Goal: Transaction & Acquisition: Purchase product/service

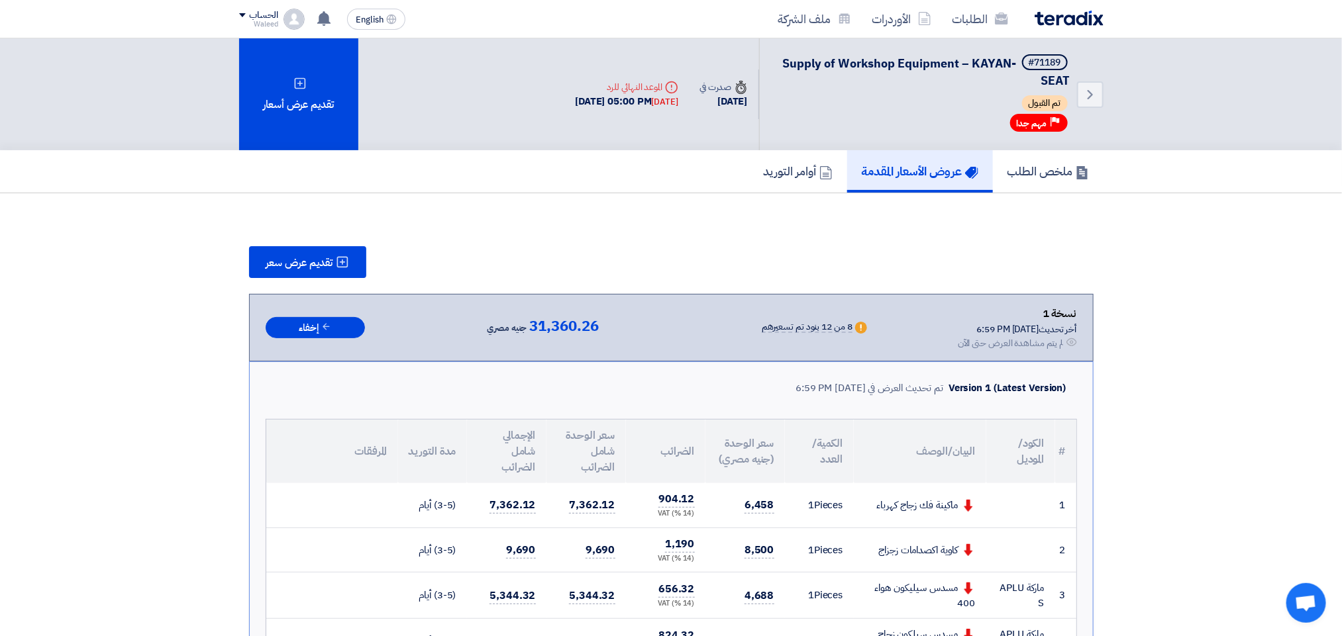
click at [918, 167] on h5 "عروض الأسعار المقدمة" at bounding box center [920, 171] width 117 height 15
click at [976, 20] on link "الطلبات" at bounding box center [980, 18] width 77 height 31
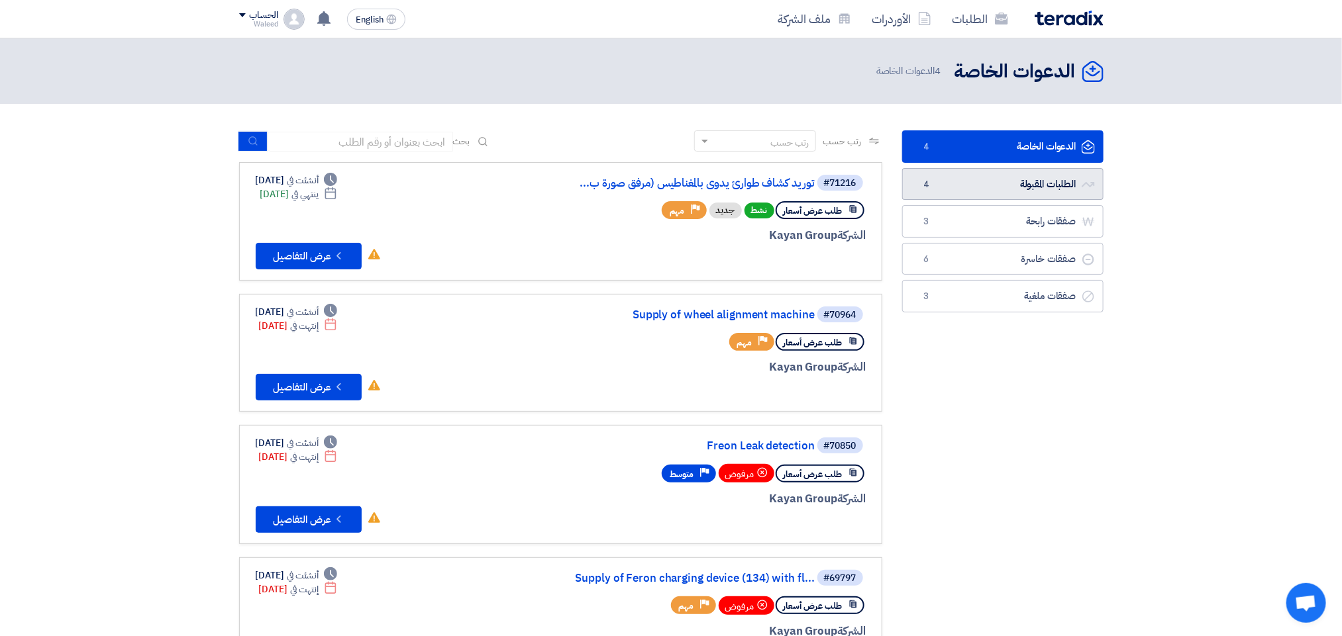
click at [965, 181] on link "الطلبات المقبولة الطلبات المقبولة 4" at bounding box center [1002, 184] width 201 height 32
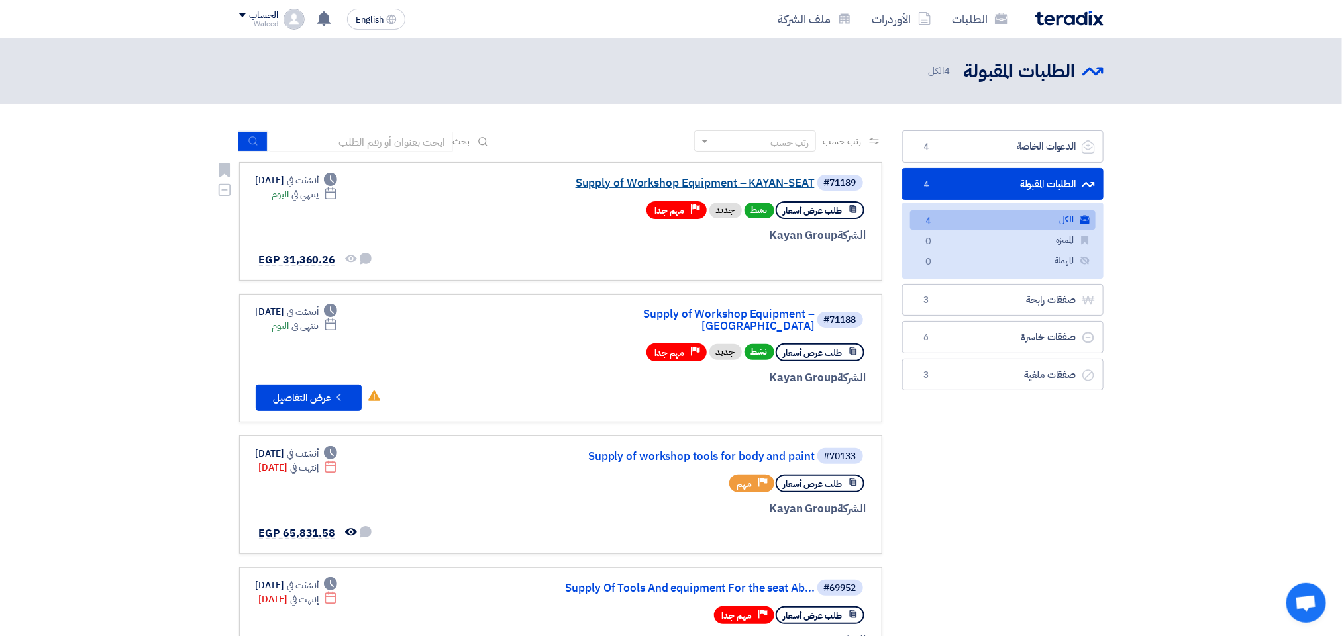
click at [693, 183] on link "Supply of Workshop Equipment – KAYAN-SEAT" at bounding box center [682, 183] width 265 height 12
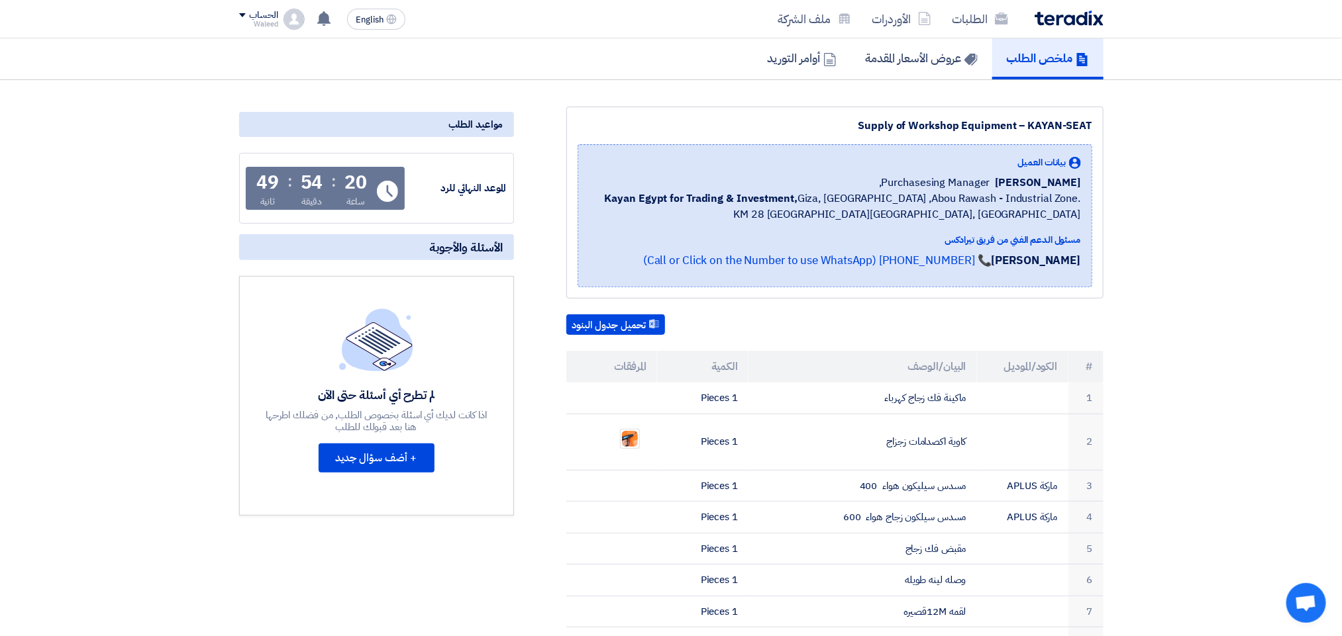
scroll to position [107, 0]
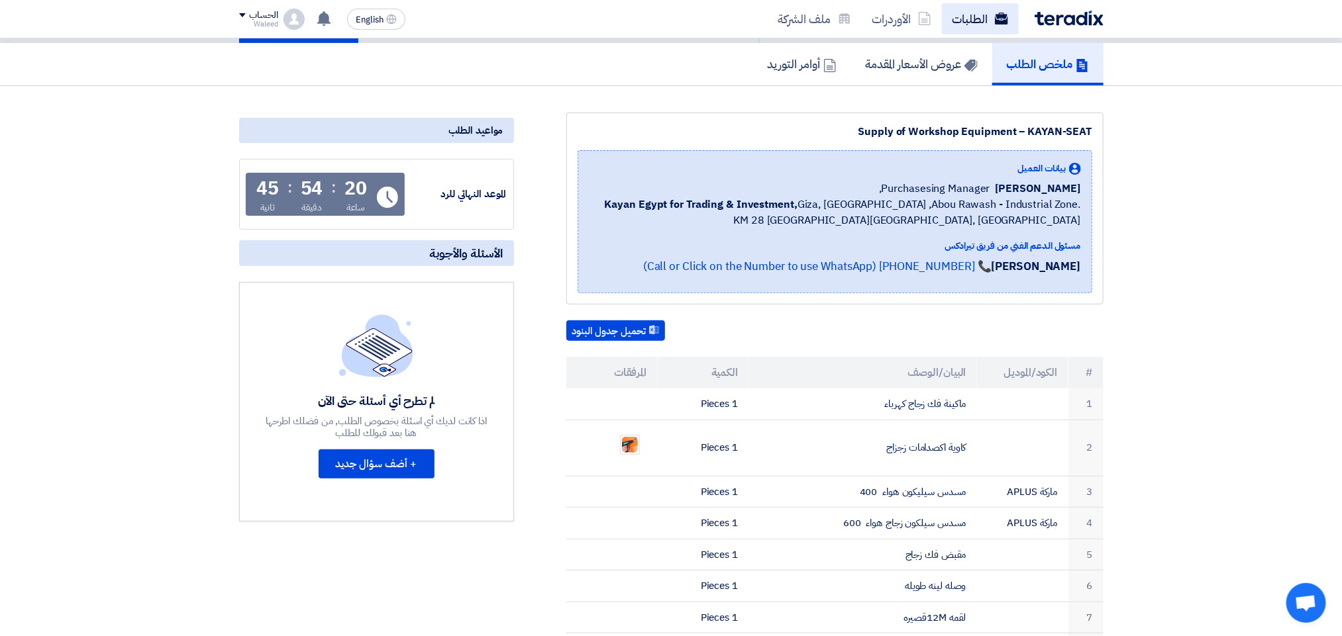
click at [976, 21] on link "الطلبات" at bounding box center [980, 18] width 77 height 31
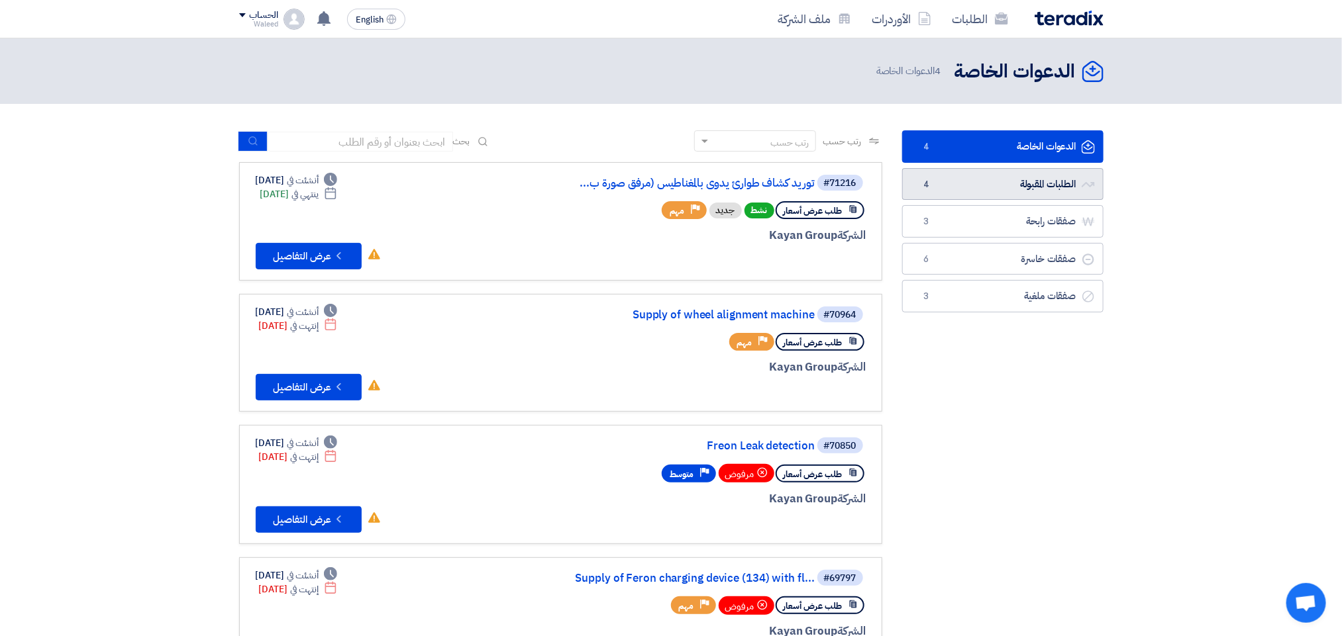
click at [995, 177] on link "الطلبات المقبولة الطلبات المقبولة 4" at bounding box center [1002, 184] width 201 height 32
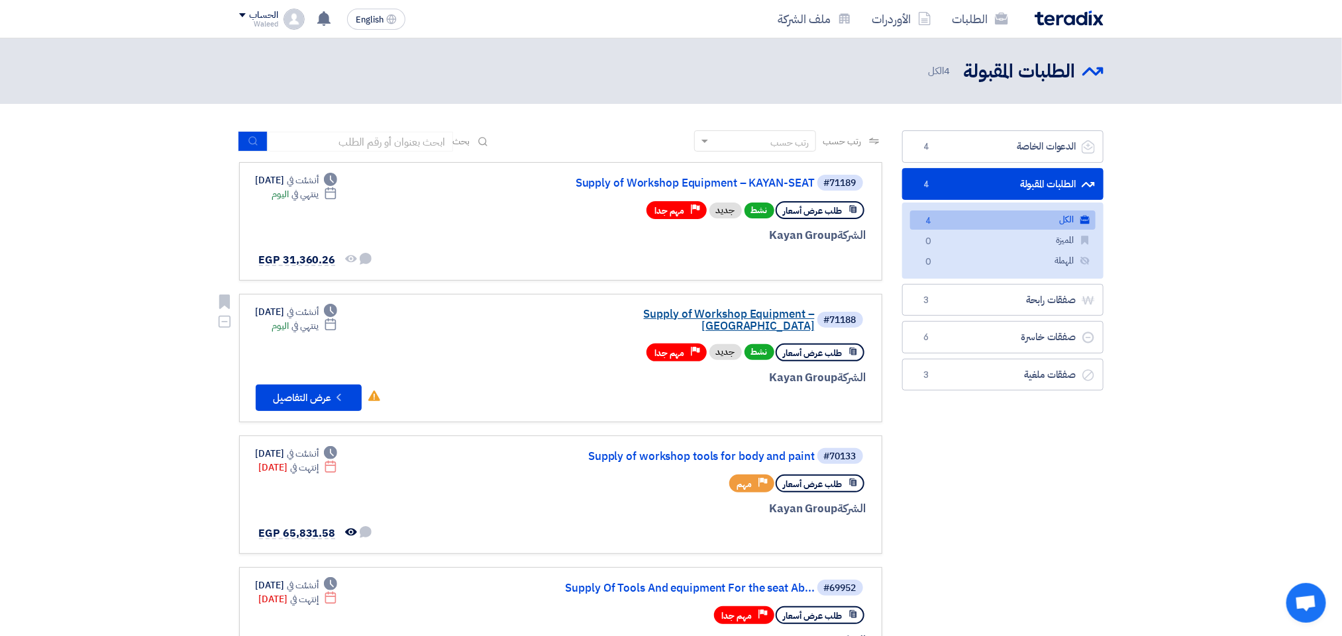
click at [699, 318] on link "Supply of Workshop Equipment – [GEOGRAPHIC_DATA]" at bounding box center [682, 321] width 265 height 24
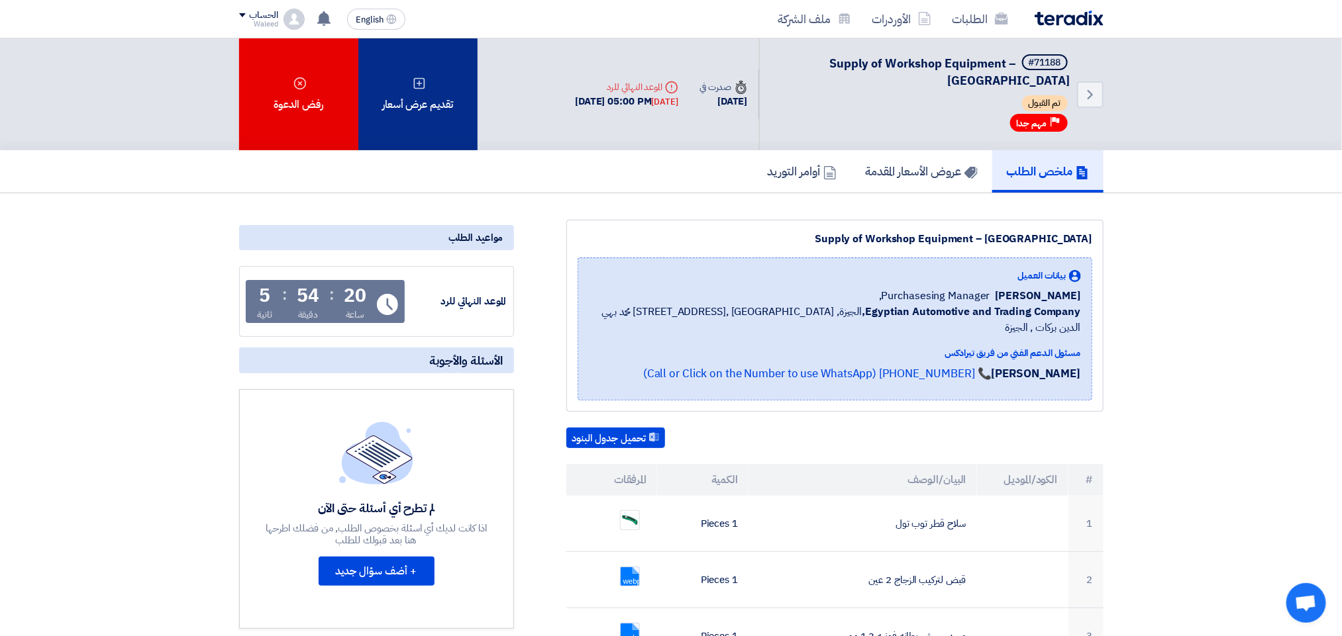
click at [419, 80] on use at bounding box center [418, 82] width 11 height 11
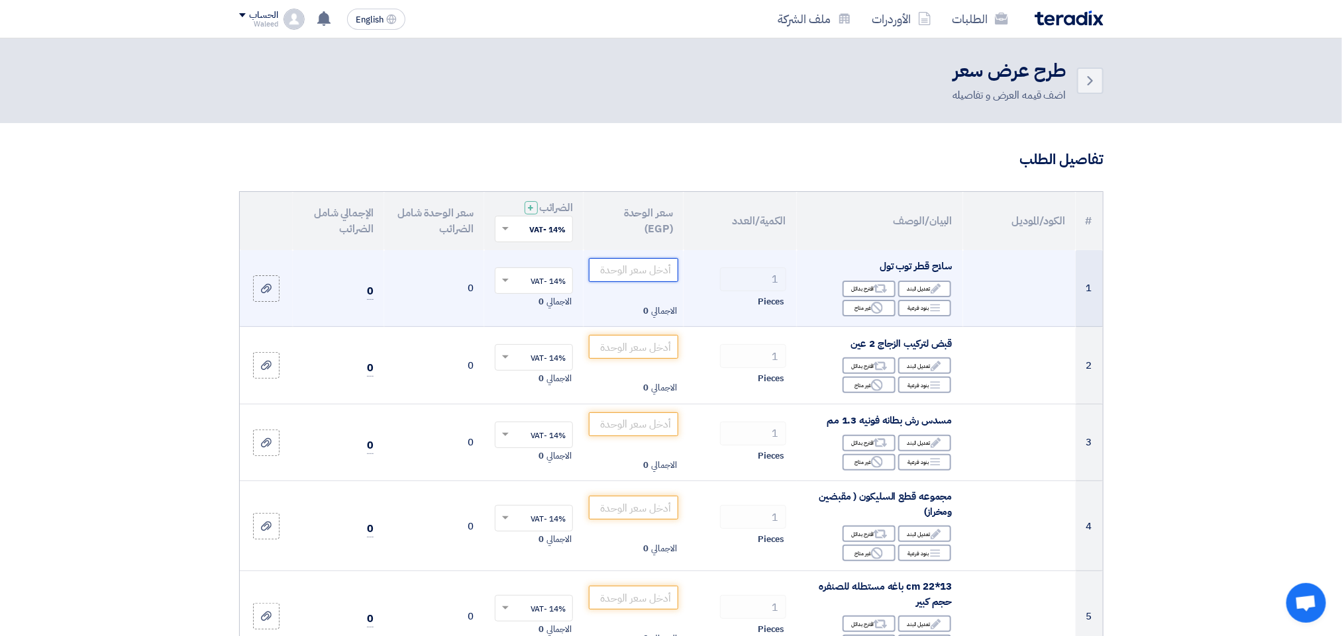
click at [658, 272] on input "number" at bounding box center [633, 270] width 89 height 24
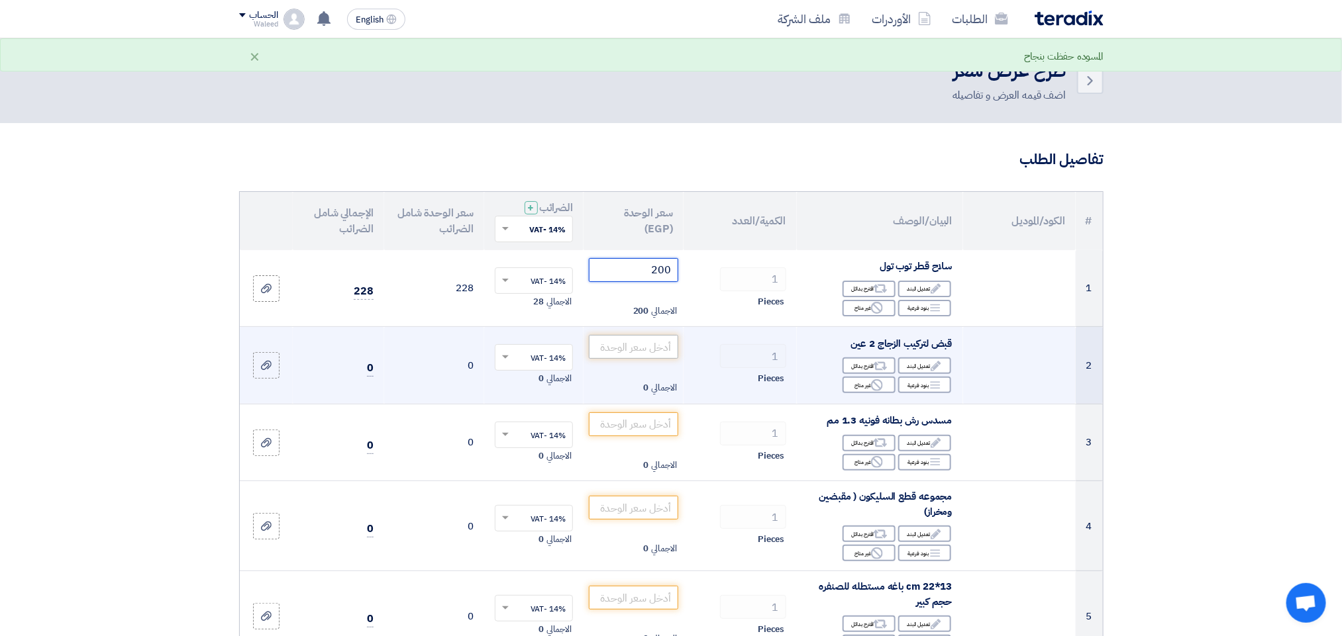
type input "200"
click at [630, 350] on input "number" at bounding box center [633, 347] width 89 height 24
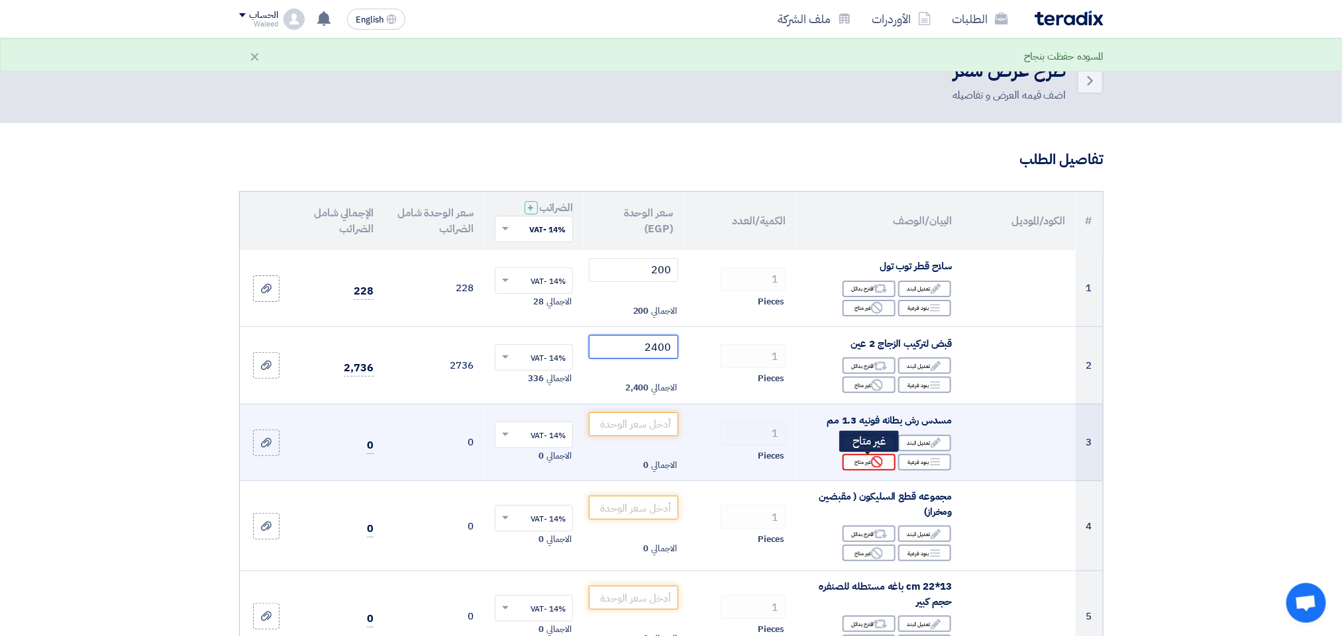
type input "2400"
click at [869, 464] on div "Reject غير متاح" at bounding box center [868, 462] width 53 height 17
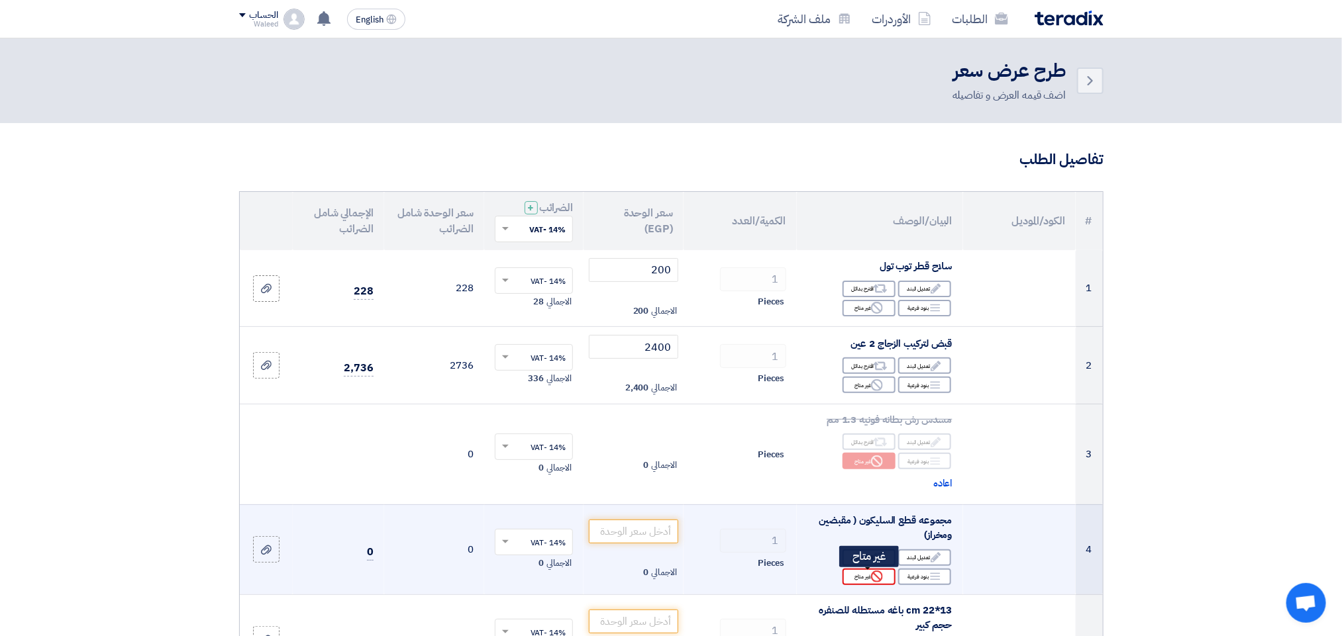
click at [873, 580] on icon "Reject" at bounding box center [877, 577] width 12 height 12
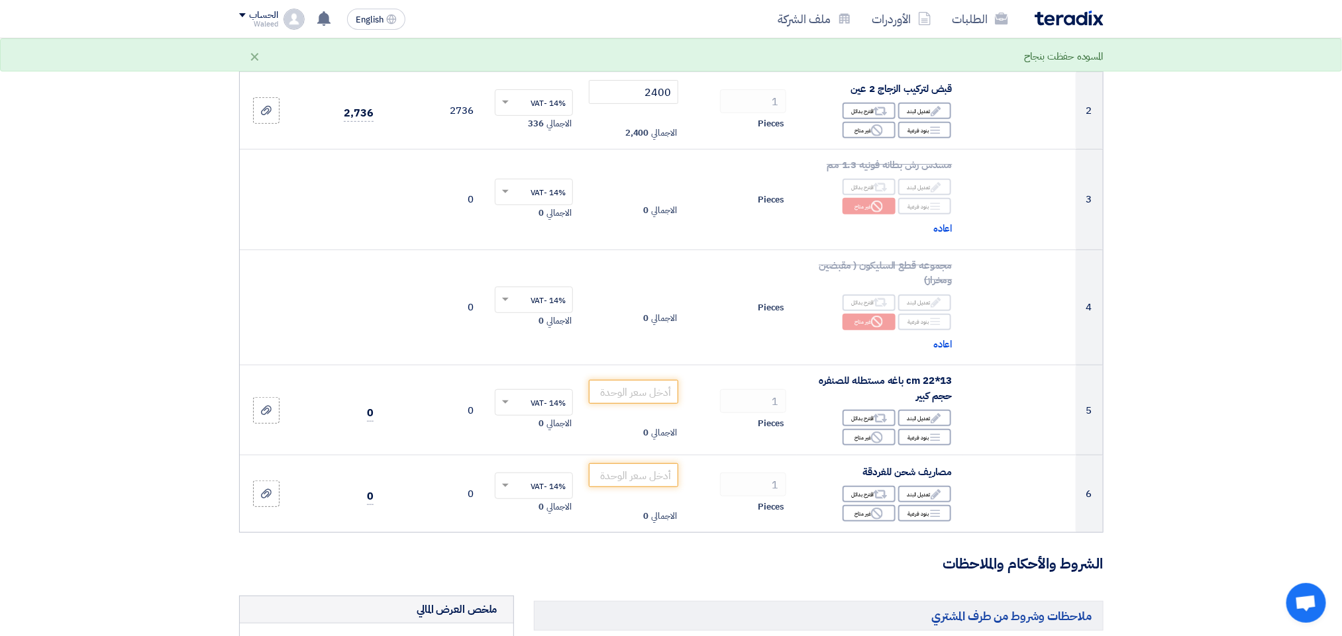
scroll to position [258, 0]
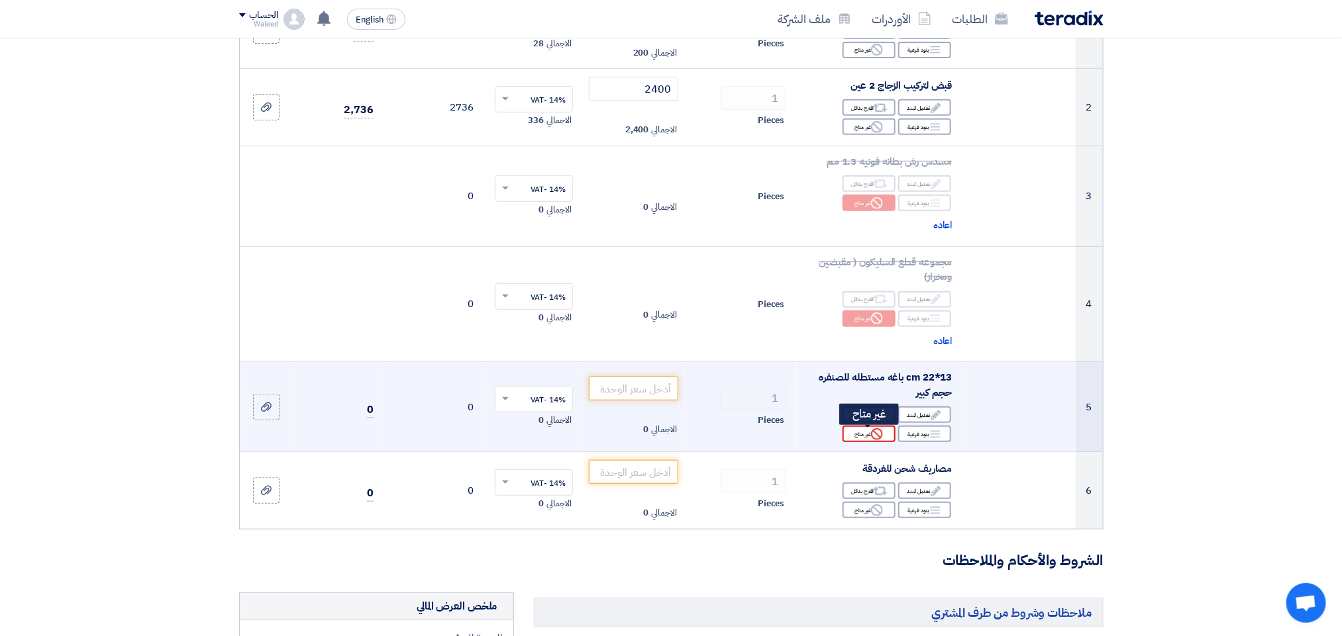
click at [866, 438] on div "Reject غير متاح" at bounding box center [868, 434] width 53 height 17
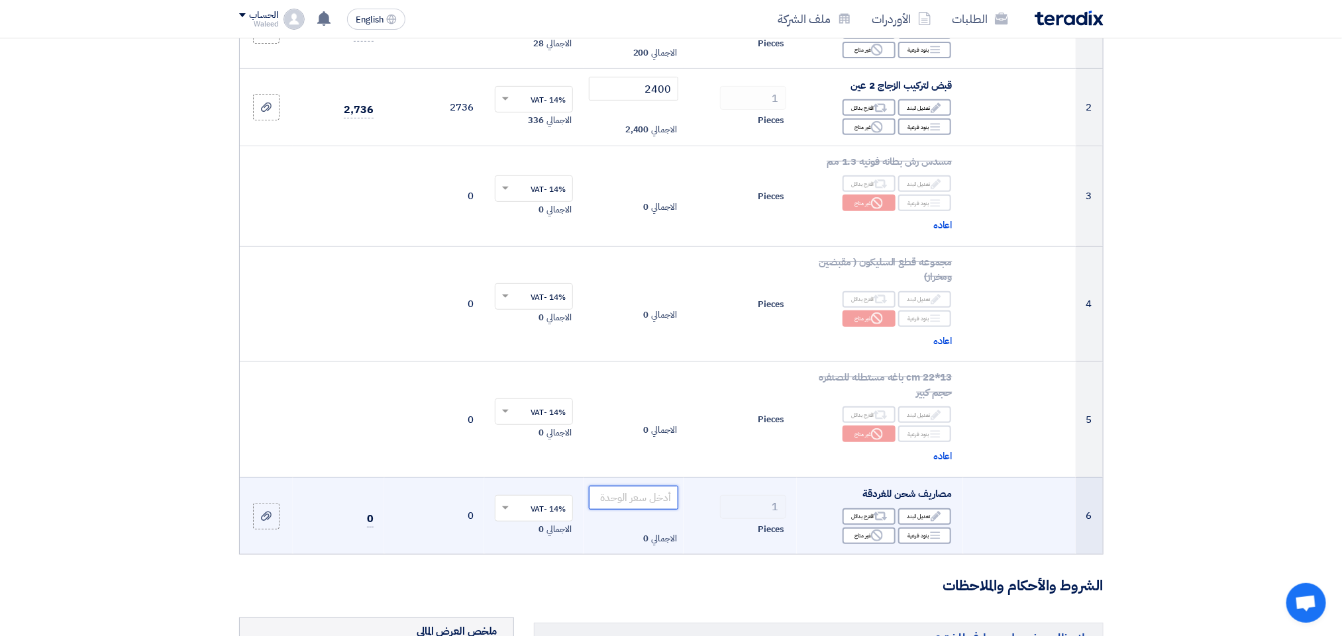
click at [648, 501] on input "number" at bounding box center [633, 498] width 89 height 24
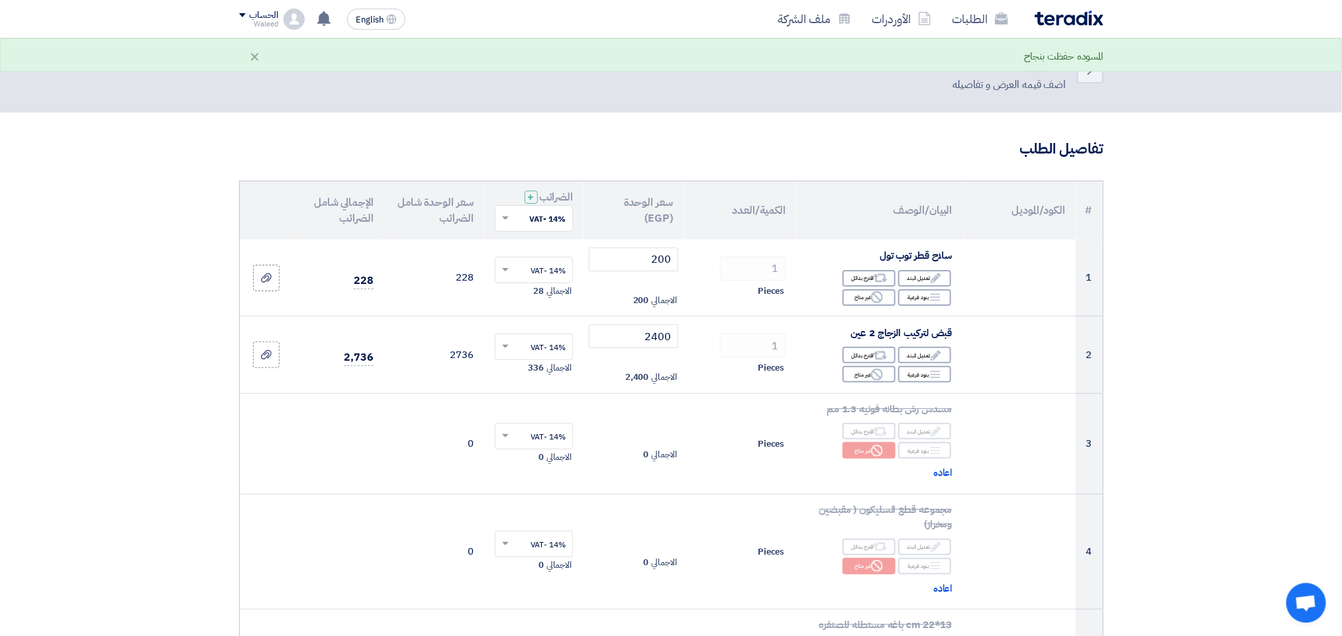
scroll to position [0, 0]
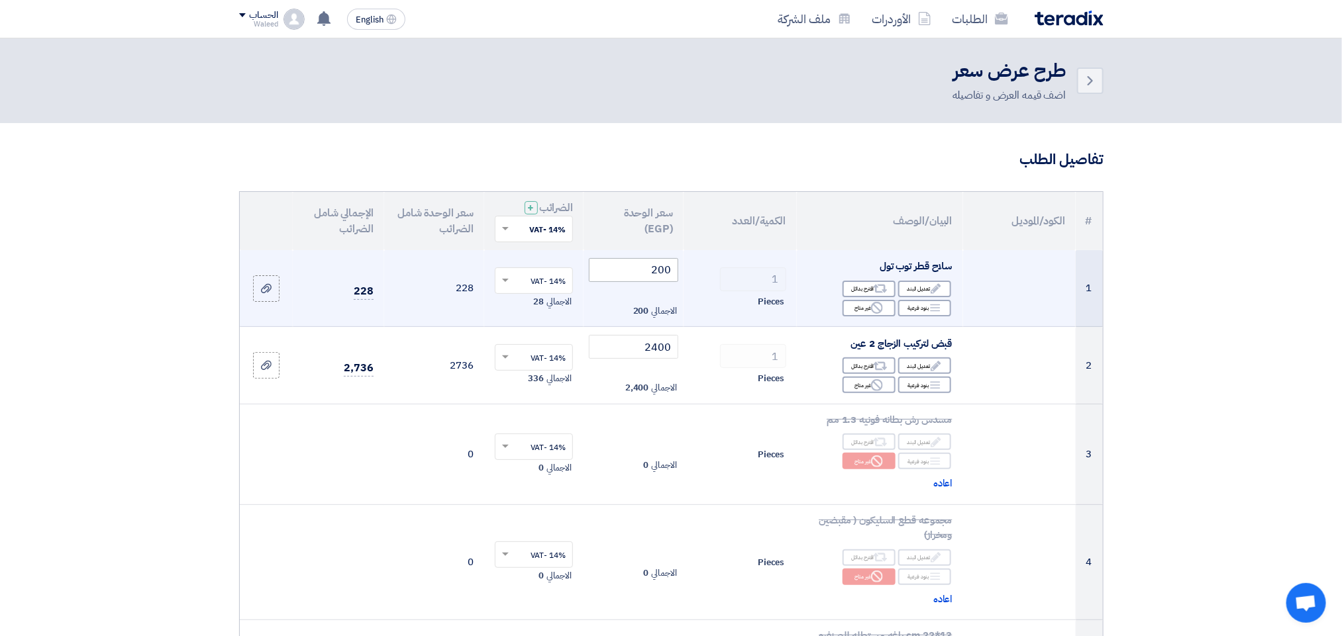
type input "0"
click at [644, 268] on input "200" at bounding box center [633, 270] width 89 height 24
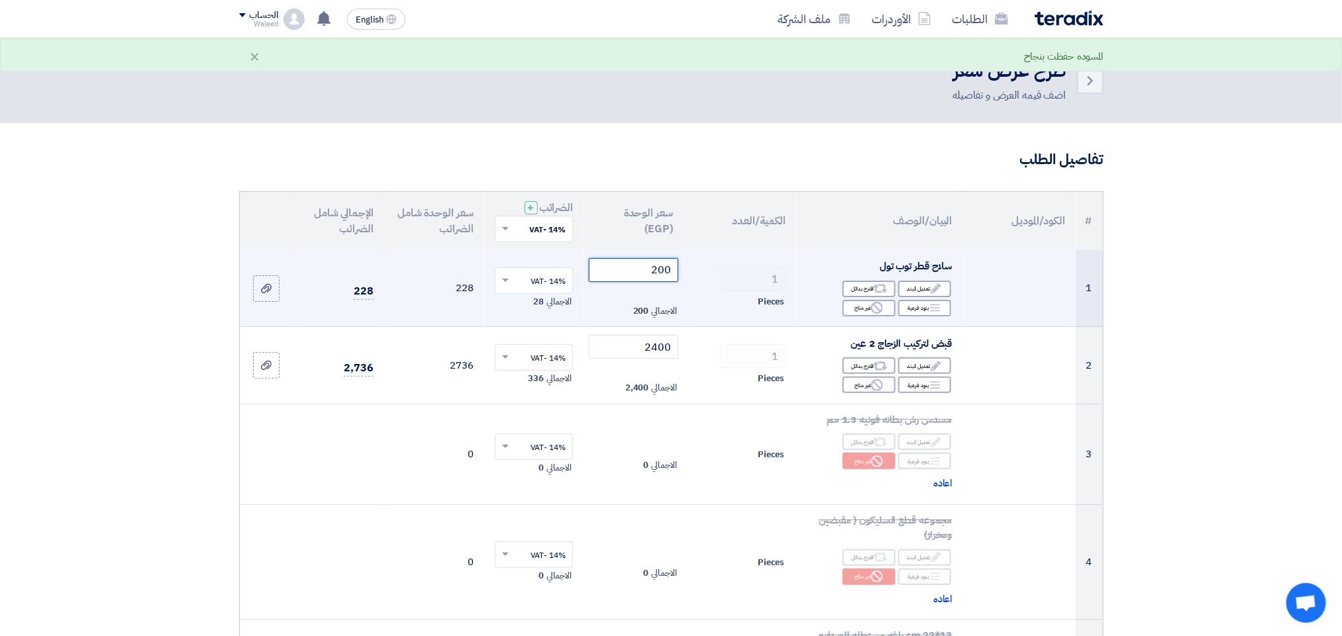
click at [644, 268] on input "200" at bounding box center [633, 270] width 89 height 24
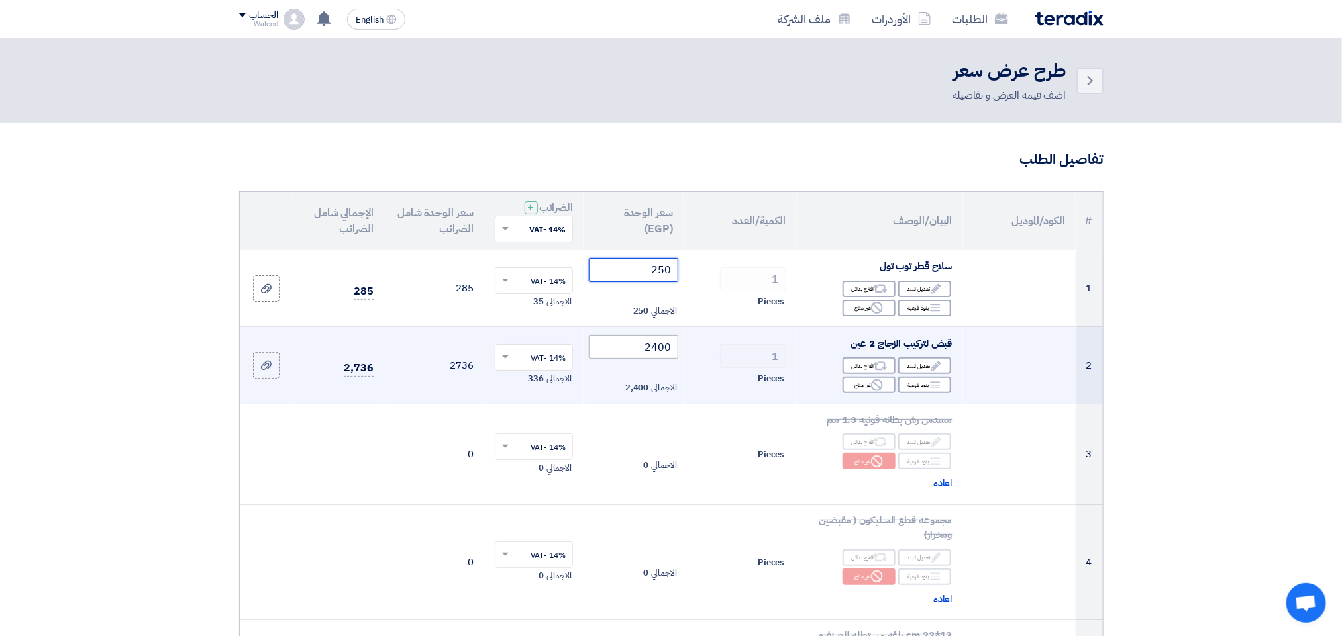
type input "250"
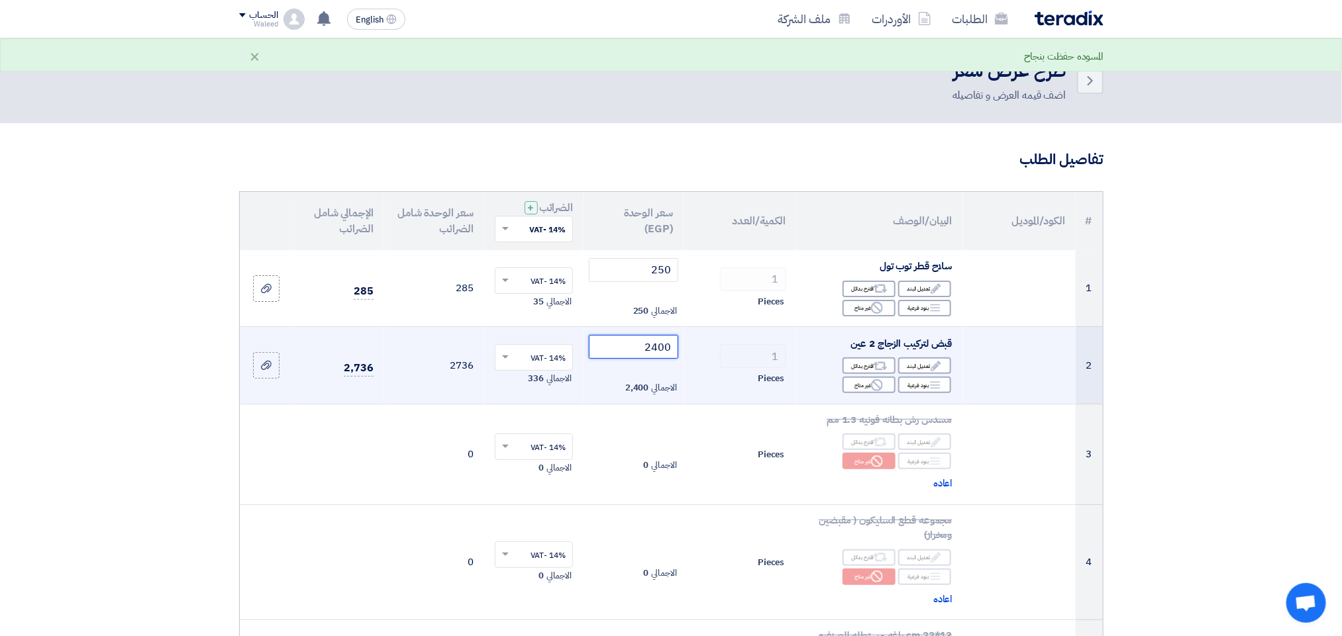
drag, startPoint x: 654, startPoint y: 348, endPoint x: 672, endPoint y: 350, distance: 17.9
click at [672, 350] on input "2400" at bounding box center [633, 347] width 89 height 24
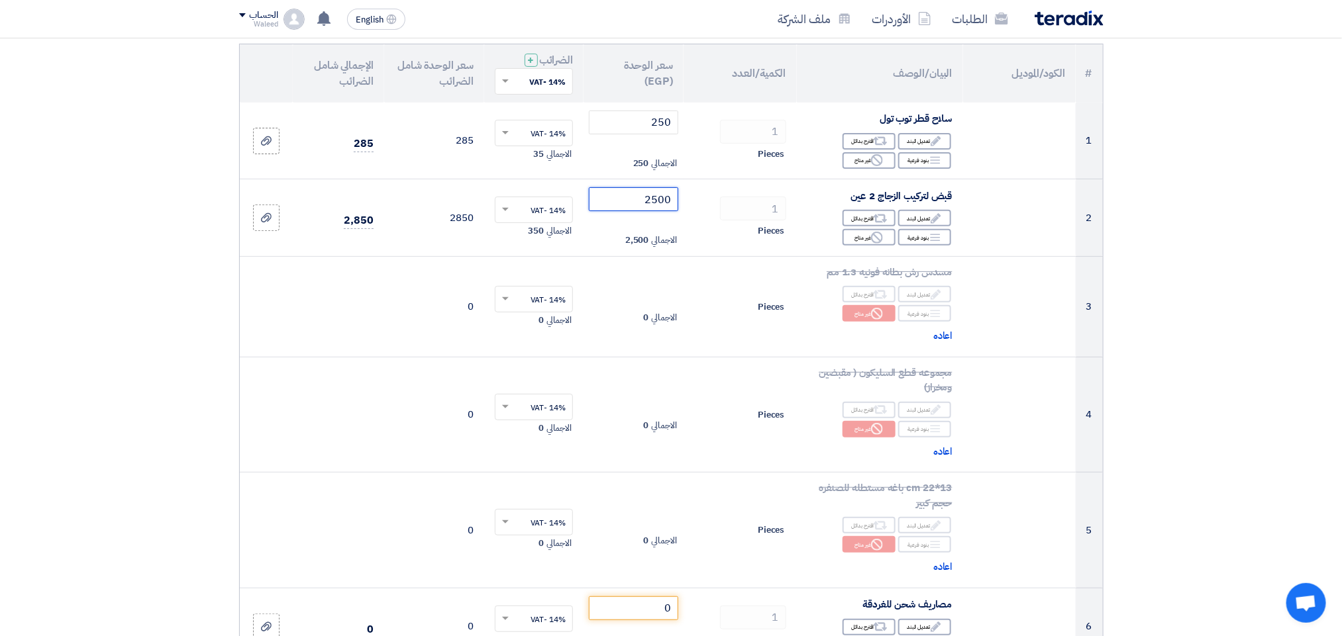
scroll to position [151, 0]
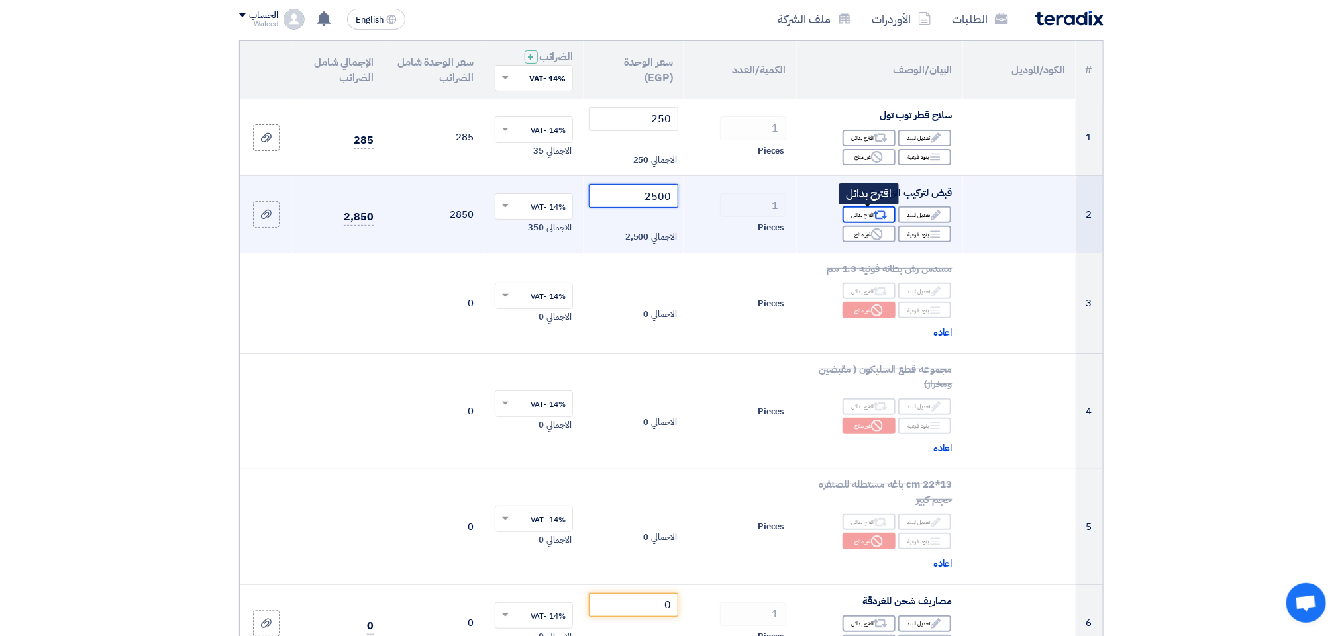
type input "2500"
click at [856, 215] on div "Alternative اقترح بدائل" at bounding box center [868, 215] width 53 height 17
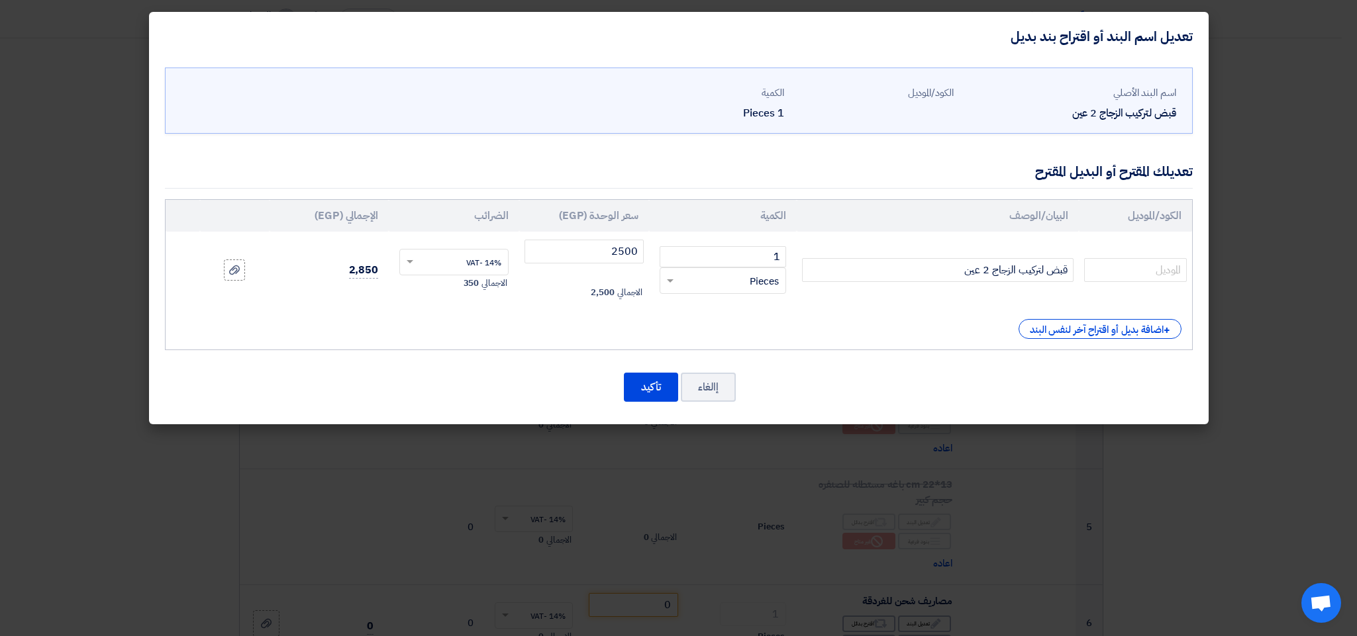
drag, startPoint x: 1079, startPoint y: 328, endPoint x: 924, endPoint y: 28, distance: 337.0
click at [1046, 298] on div "الكود/الموديل البيان/الوصف الكمية سعر الوحدة (EGP) الضرائب الإجمالي (EGP) 1 ×" at bounding box center [679, 274] width 1028 height 151
click at [1105, 332] on div "+ اضافة بديل أو اقتراح آخر لنفس البند" at bounding box center [1099, 329] width 163 height 20
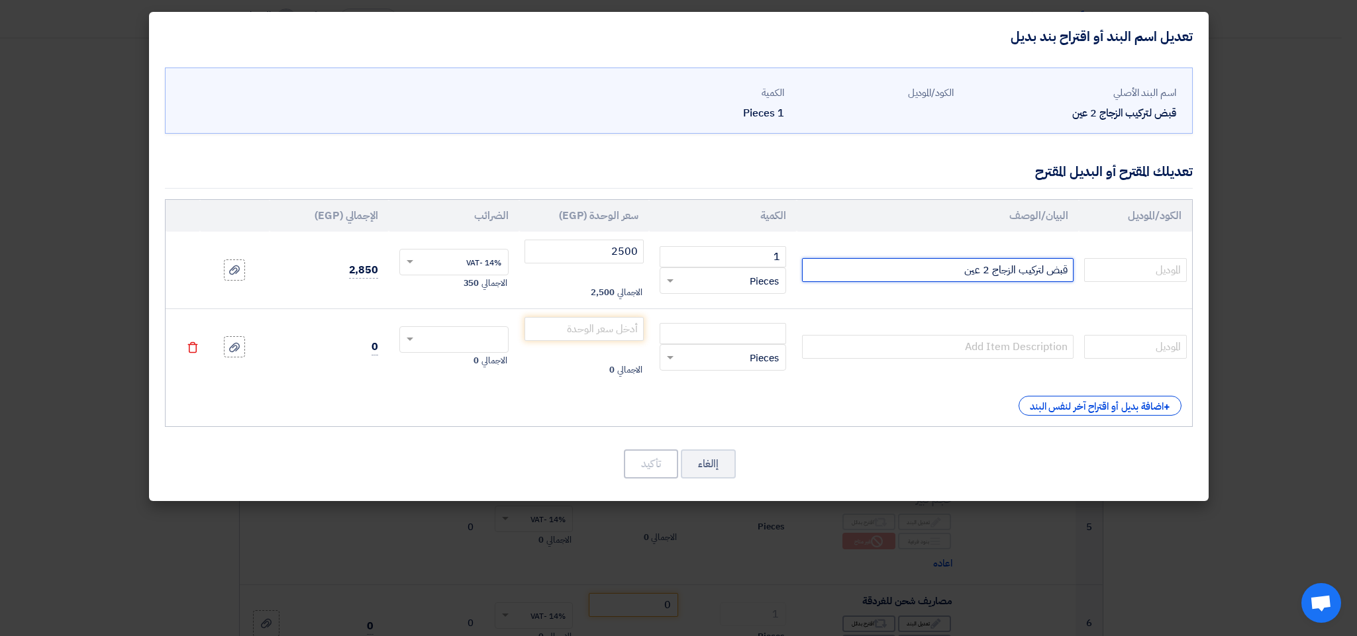
click at [956, 271] on input "قبض لتركيب الزجاج 2 عين" at bounding box center [938, 270] width 272 height 24
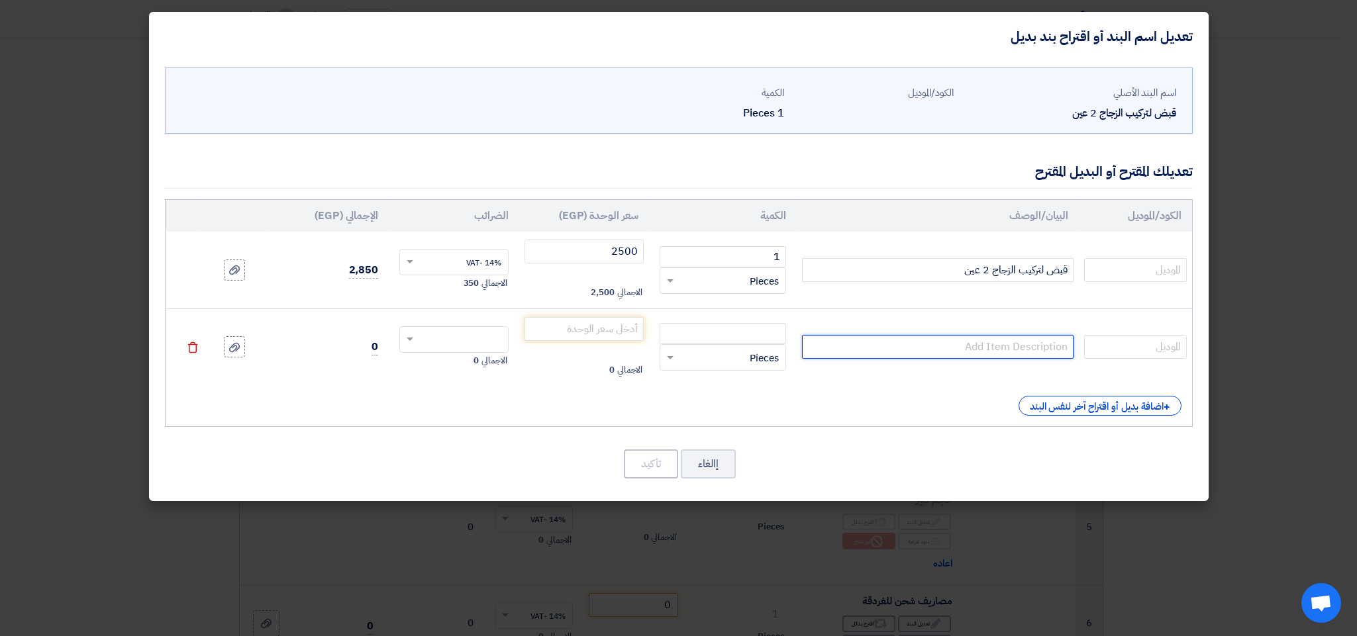
click at [1033, 352] on input "text" at bounding box center [938, 347] width 272 height 24
paste input "قبض لتركيب الزجاج 2 عين"
type input "قبض لتركيب الزجاج 2 عين ماركة BOXO تايواني"
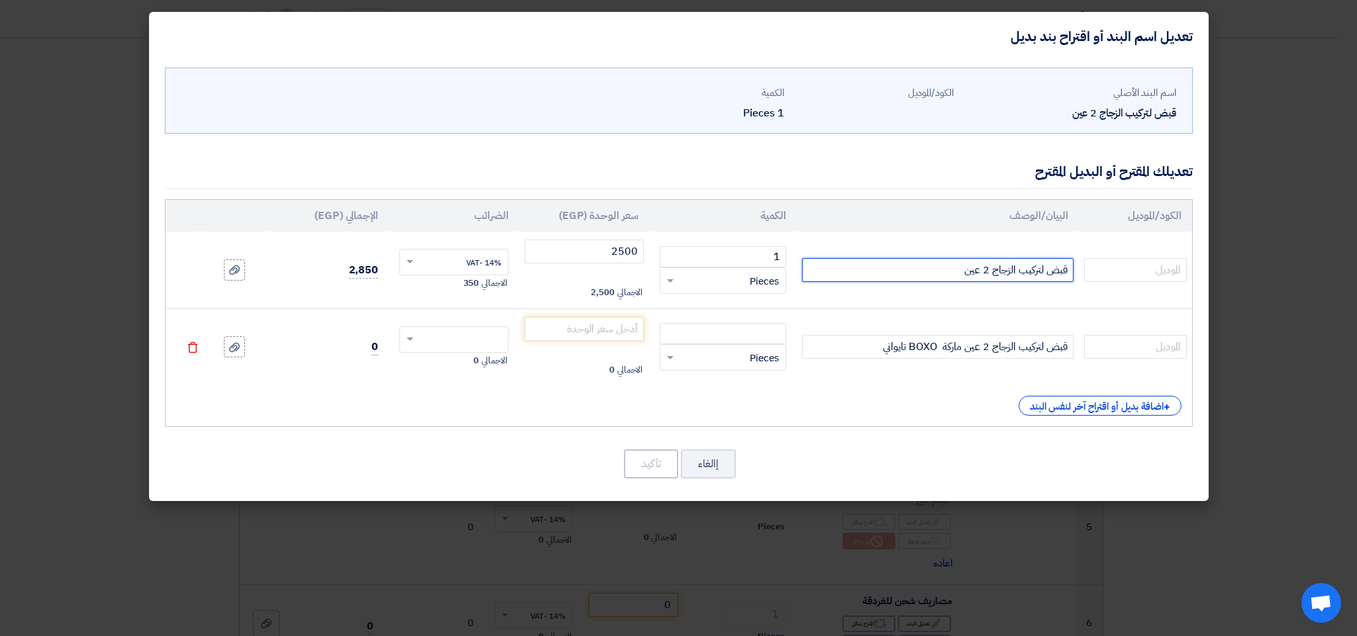
click at [868, 276] on input "قبض لتركيب الزجاج 2 عين" at bounding box center [938, 270] width 272 height 24
type input "قبض لتركيب الزجاج 2 عين top tul"
click at [719, 330] on input "number" at bounding box center [723, 333] width 126 height 21
type input "1"
click at [592, 336] on input "number" at bounding box center [584, 329] width 120 height 24
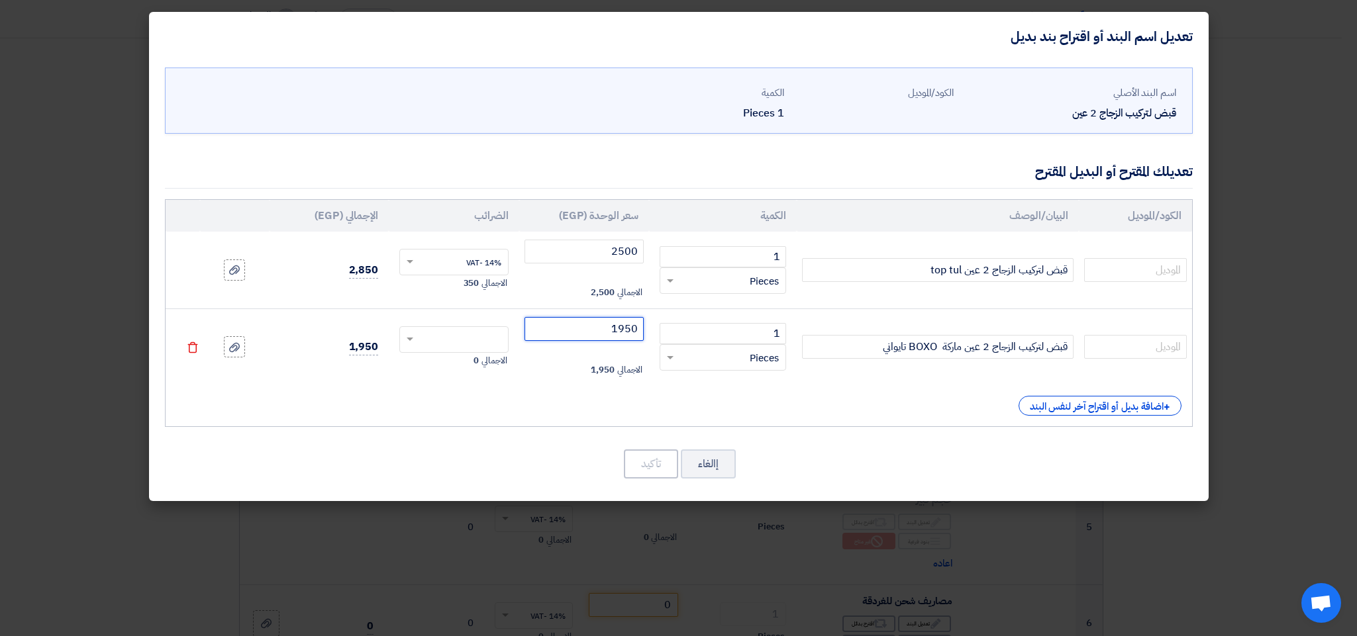
type input "1950"
click at [473, 342] on input "text" at bounding box center [462, 340] width 80 height 21
click at [475, 370] on span "14% -VAT" at bounding box center [483, 364] width 35 height 12
click at [652, 469] on button "تأكيد" at bounding box center [651, 464] width 54 height 29
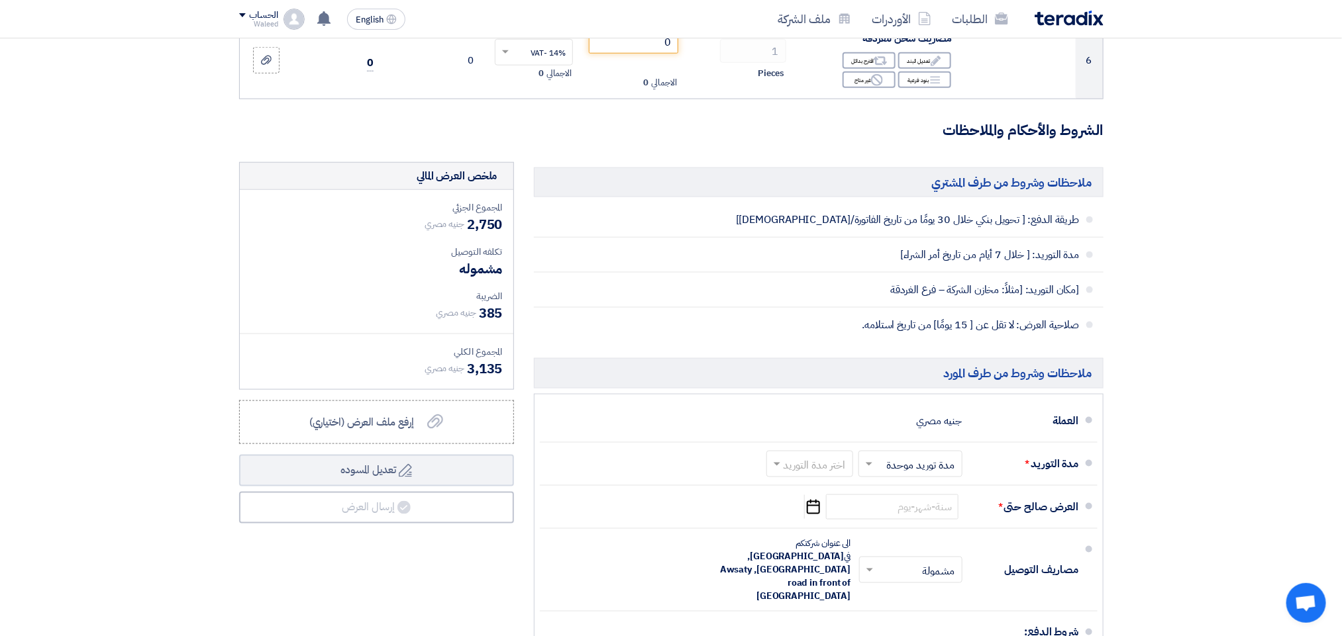
scroll to position [754, 0]
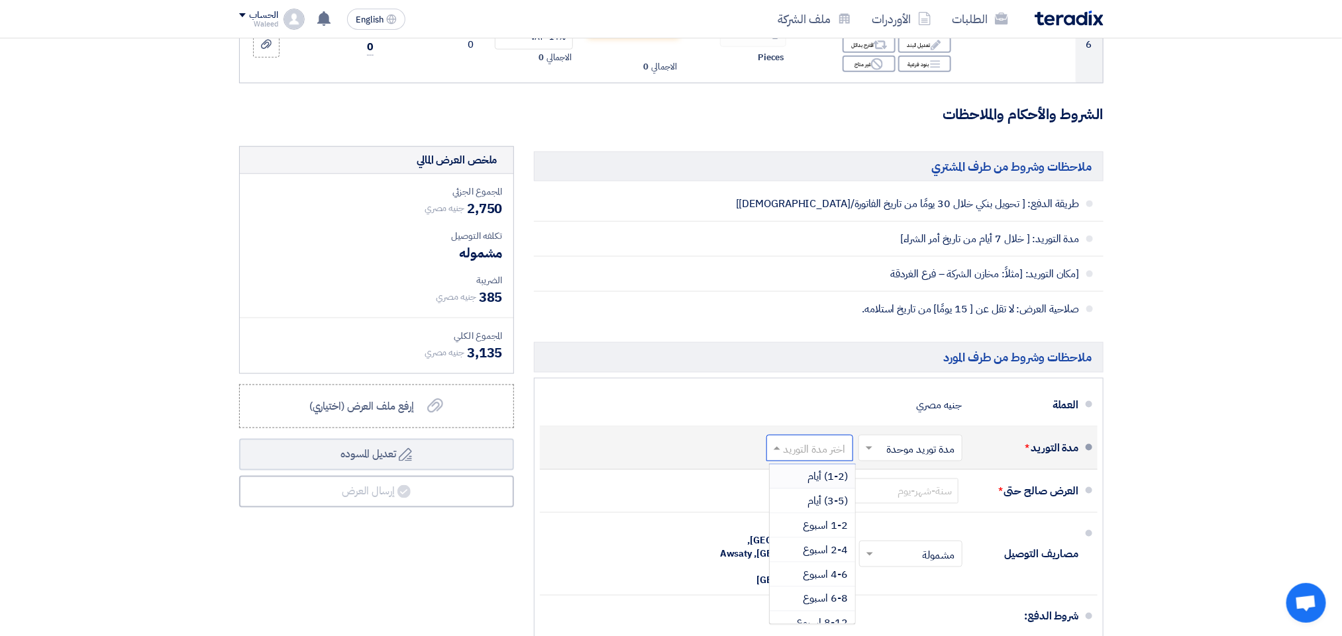
click at [820, 455] on input "text" at bounding box center [807, 449] width 80 height 19
click at [813, 507] on span "(3-5) أيام" at bounding box center [828, 501] width 40 height 16
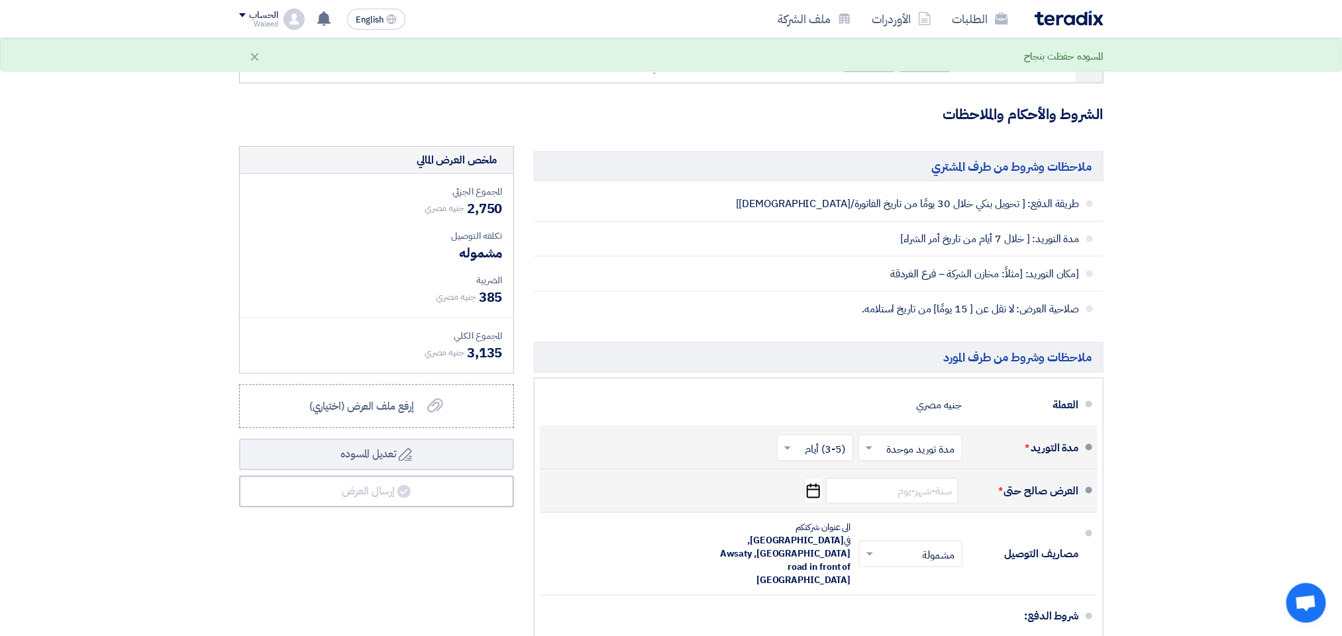
click at [811, 493] on icon "Pick a date" at bounding box center [813, 491] width 18 height 24
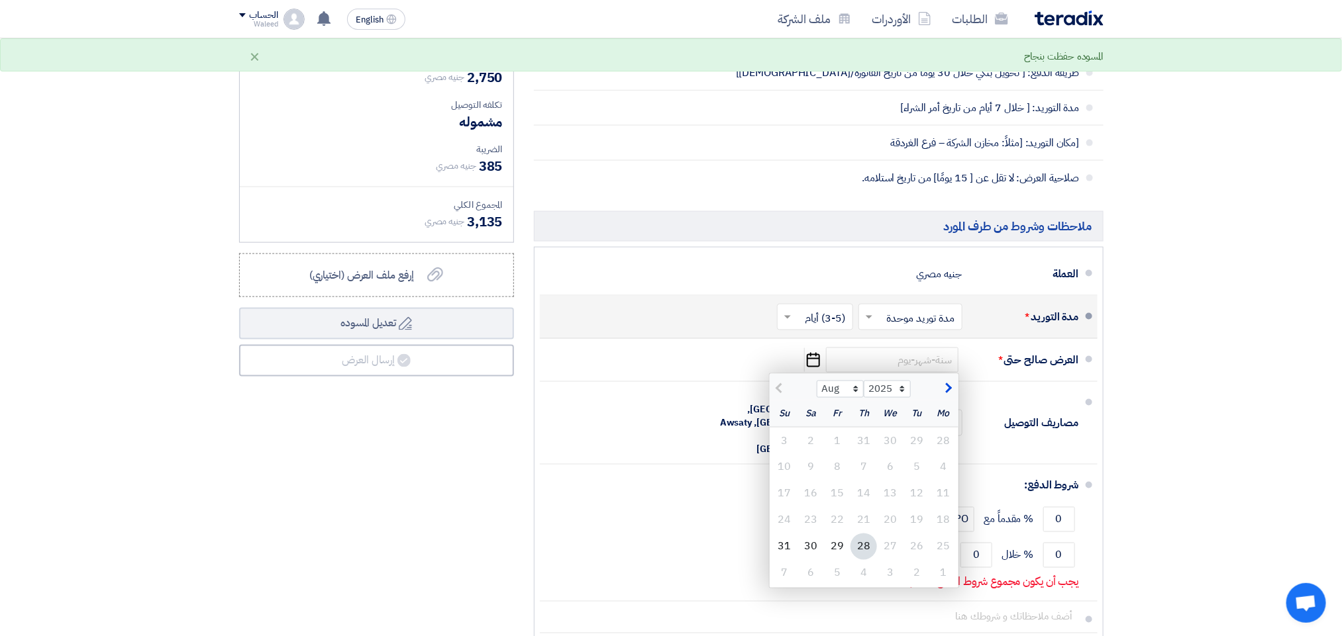
scroll to position [916, 0]
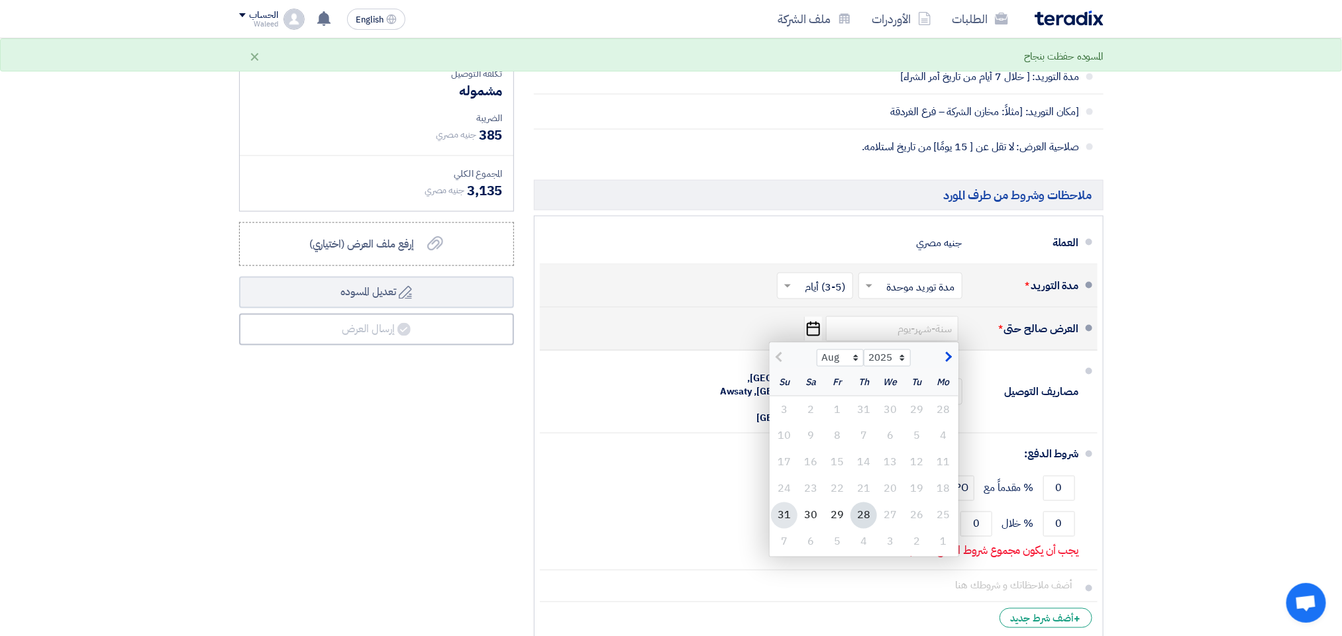
click at [787, 517] on div "31" at bounding box center [784, 516] width 26 height 26
type input "[DATE]"
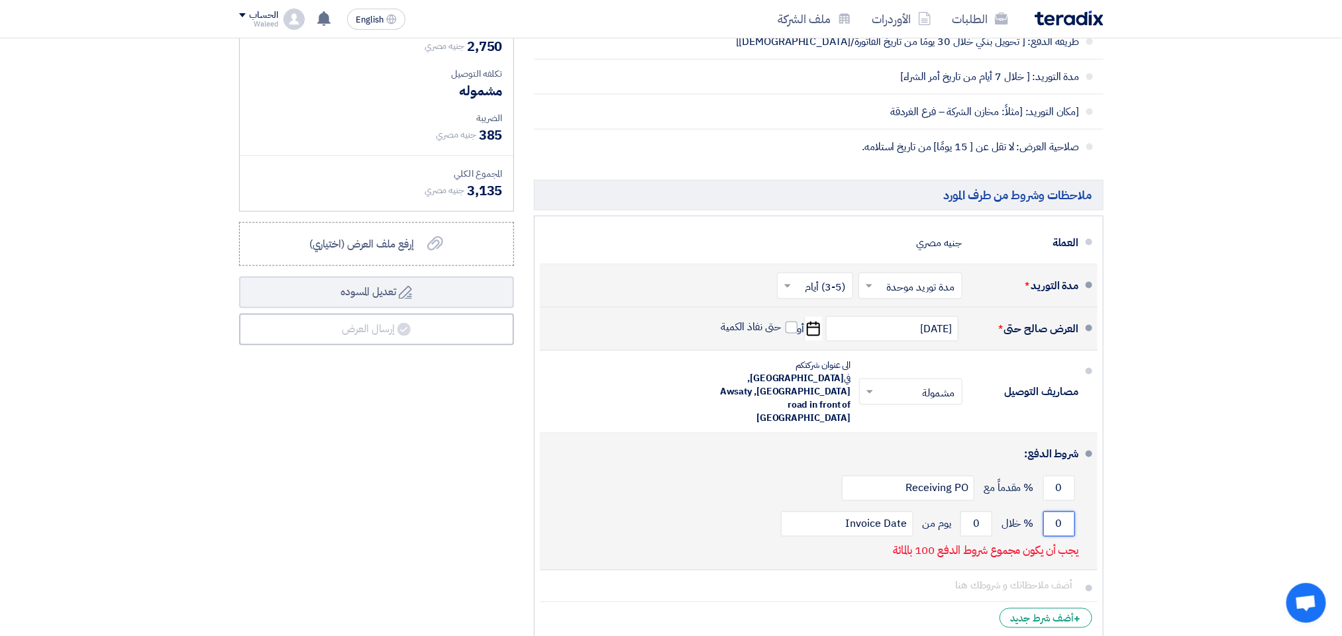
click at [1062, 512] on input "0" at bounding box center [1059, 524] width 32 height 25
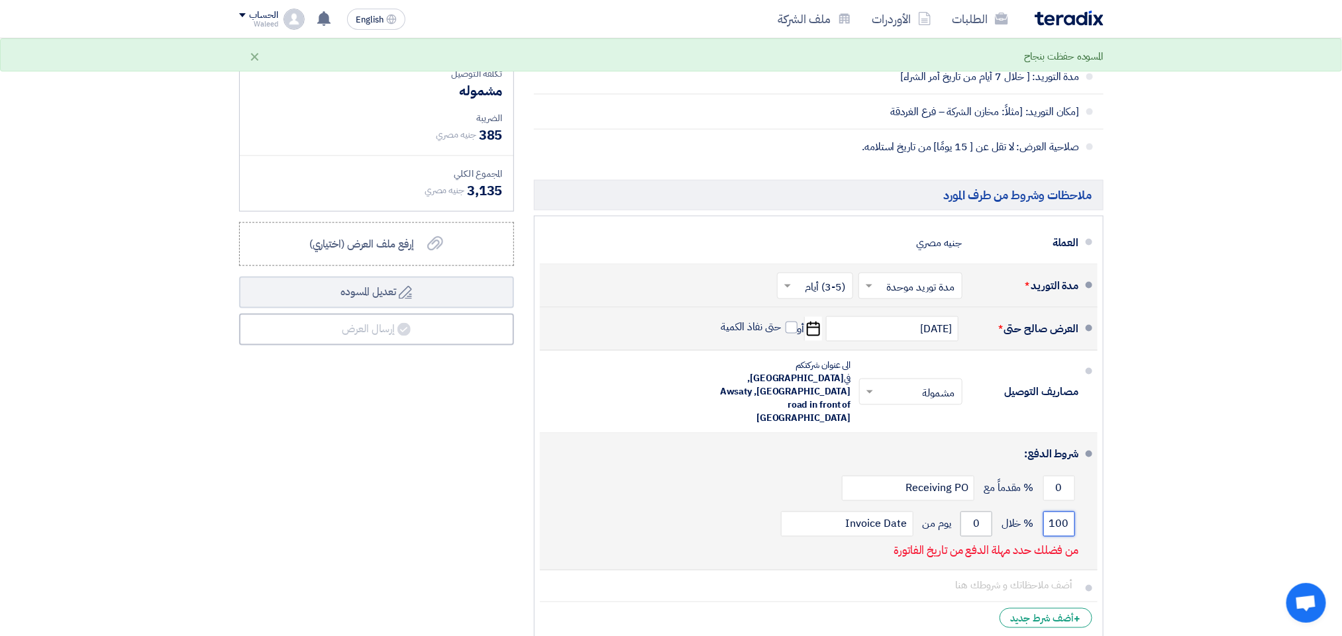
type input "100"
click at [969, 512] on input "0" at bounding box center [976, 524] width 32 height 25
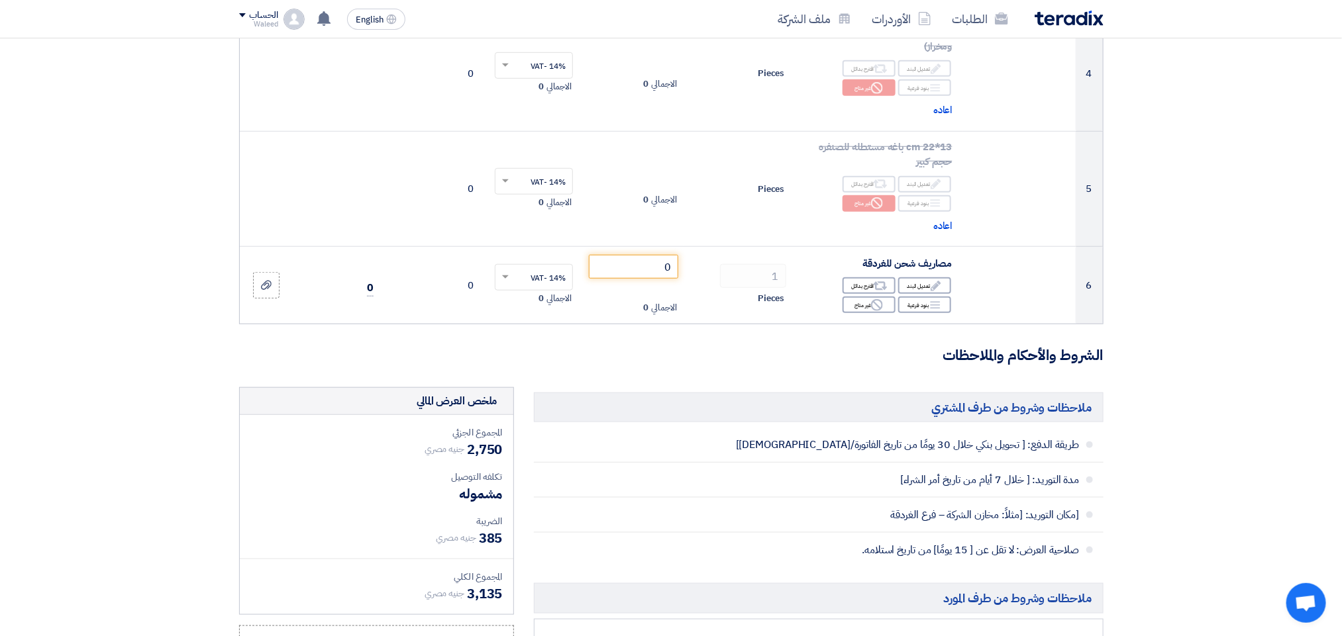
scroll to position [515, 0]
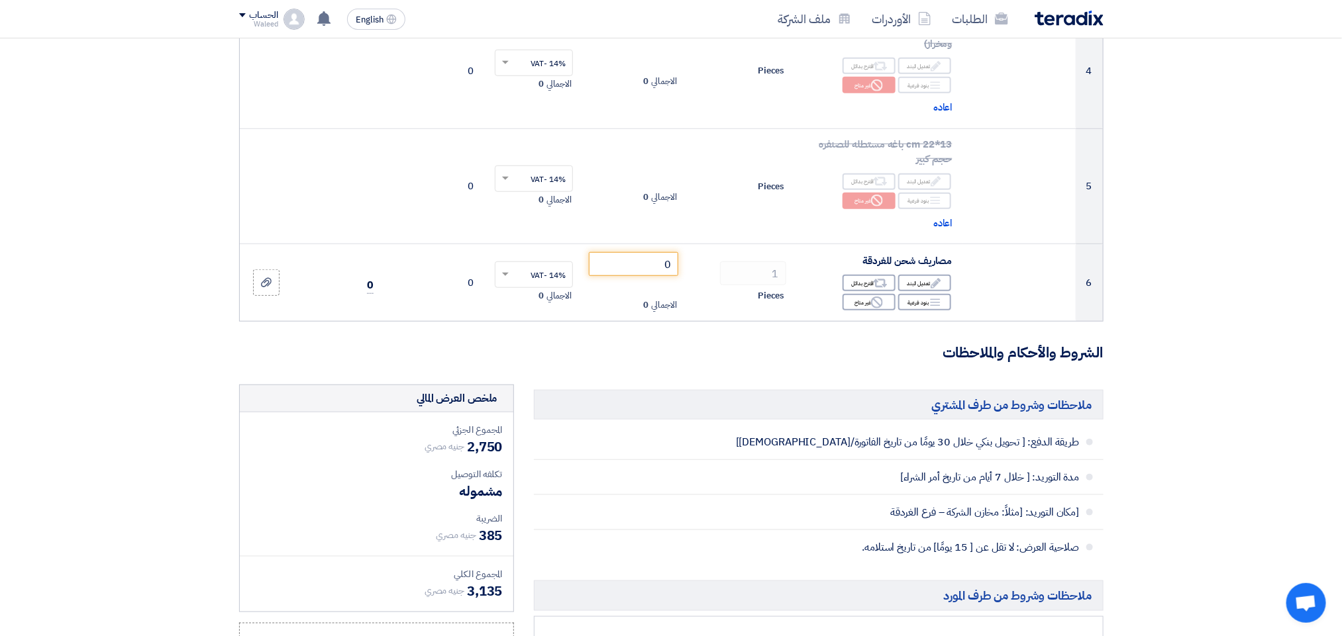
type input "30"
click at [1337, 263] on section "تفاصيل الطلب # الكود/الموديل البيان/الوصف الكمية/العدد سعر الوحدة (EGP) الضرائب…" at bounding box center [671, 337] width 1342 height 1459
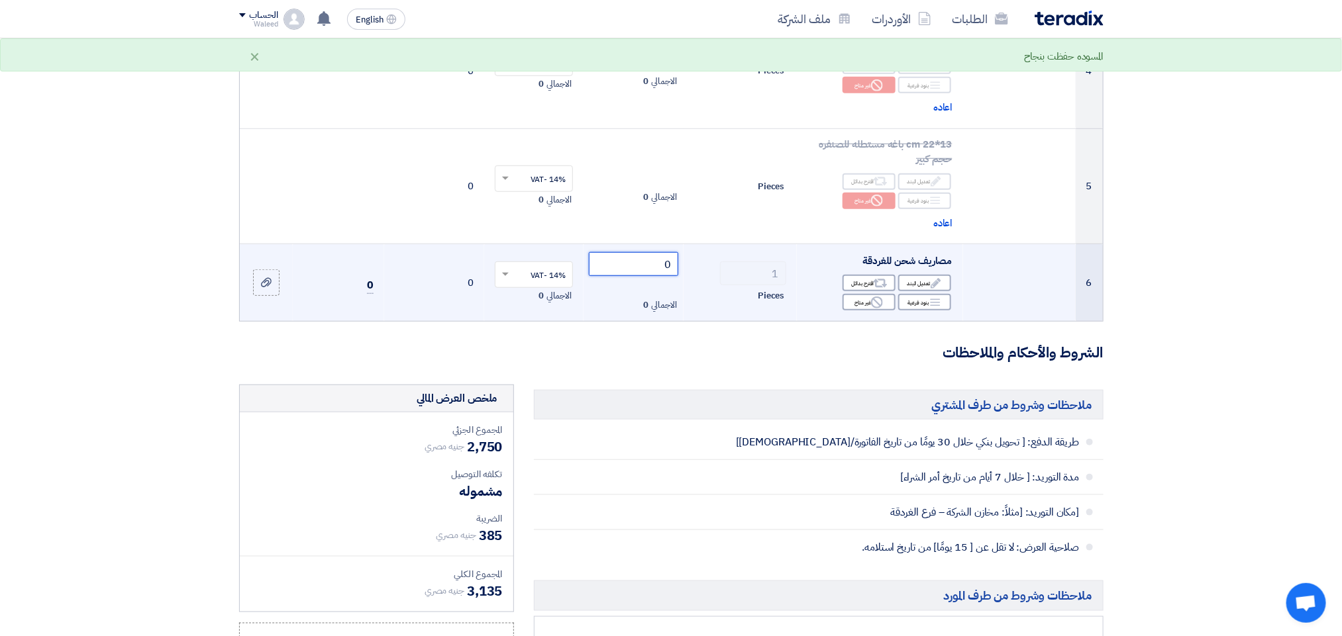
drag, startPoint x: 664, startPoint y: 269, endPoint x: 674, endPoint y: 268, distance: 10.0
click at [674, 268] on input "0" at bounding box center [633, 264] width 89 height 24
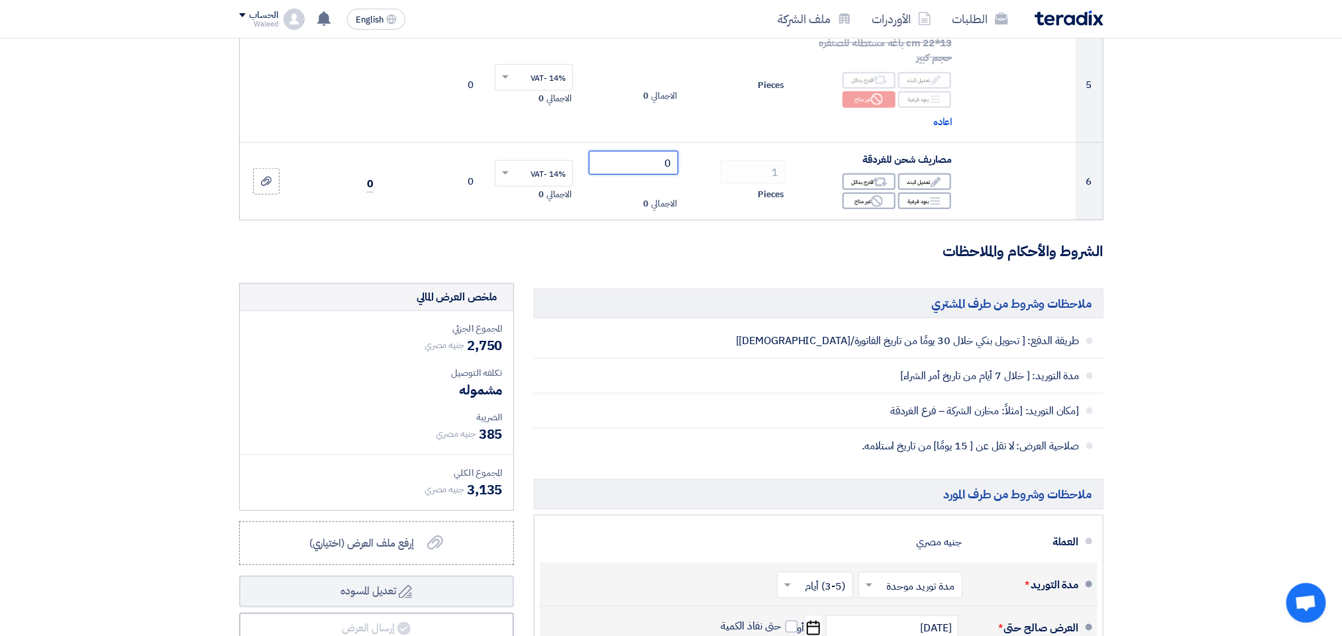
scroll to position [605, 0]
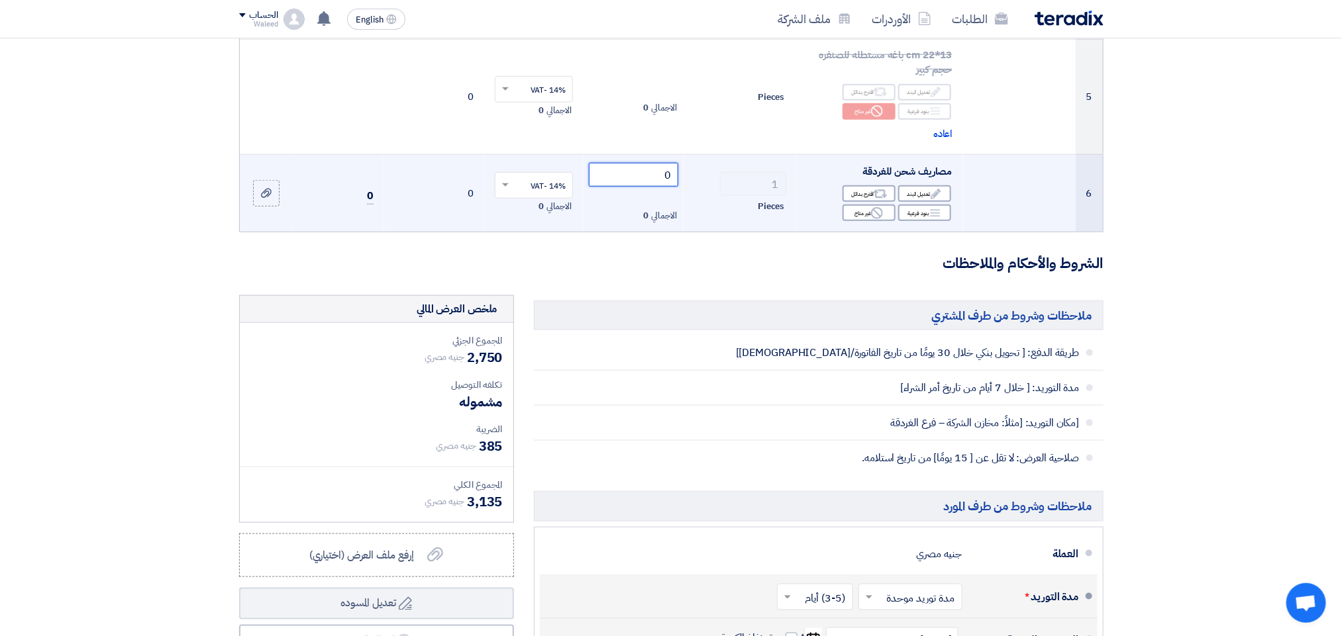
drag, startPoint x: 662, startPoint y: 179, endPoint x: 671, endPoint y: 183, distance: 10.7
click at [671, 183] on input "0" at bounding box center [633, 175] width 89 height 24
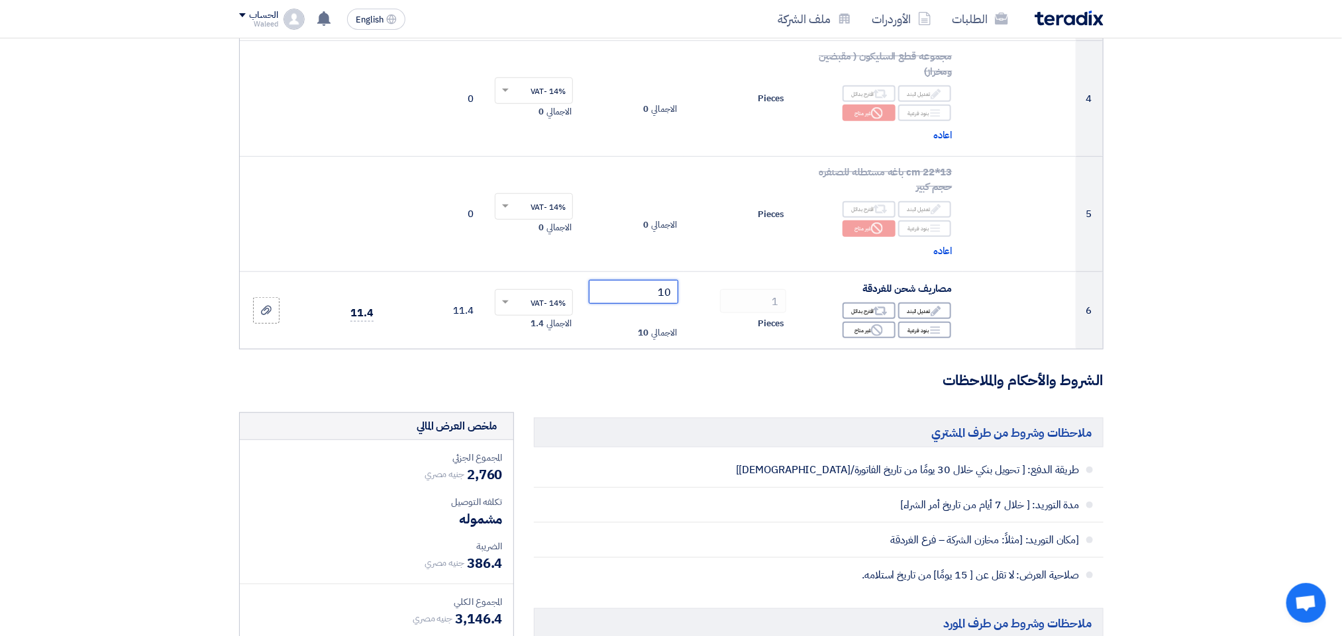
scroll to position [463, 0]
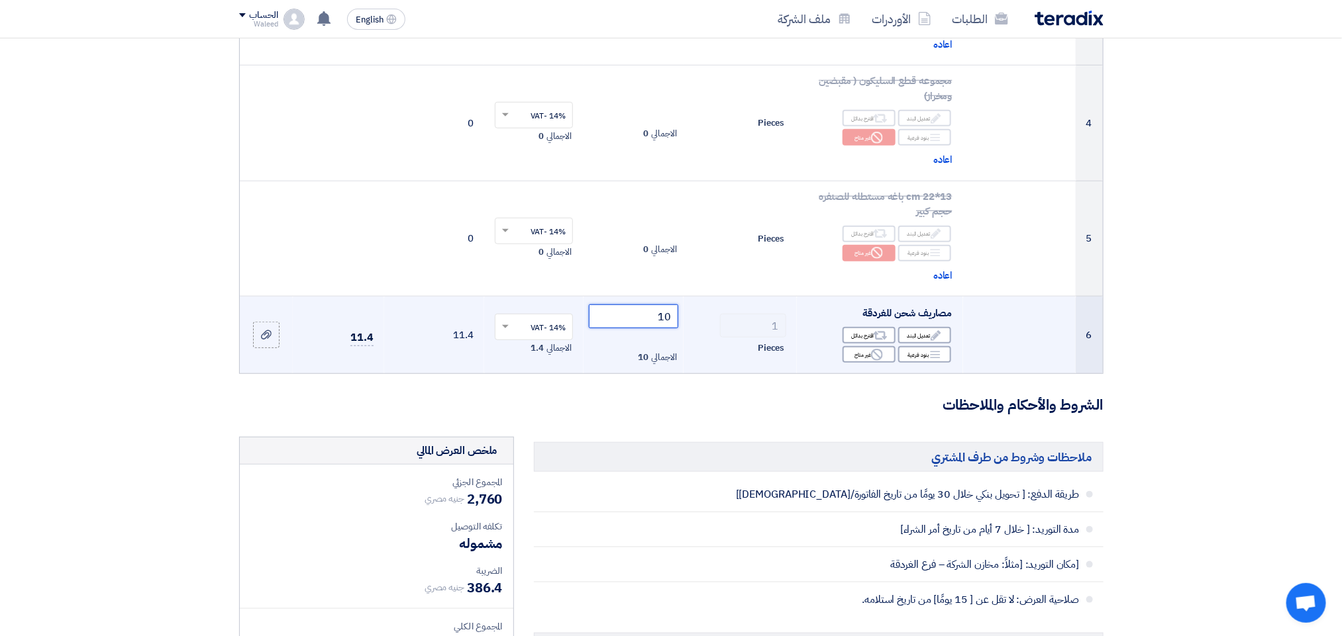
drag, startPoint x: 658, startPoint y: 320, endPoint x: 675, endPoint y: 320, distance: 17.2
click at [675, 320] on input "10" at bounding box center [633, 317] width 89 height 24
type input "1"
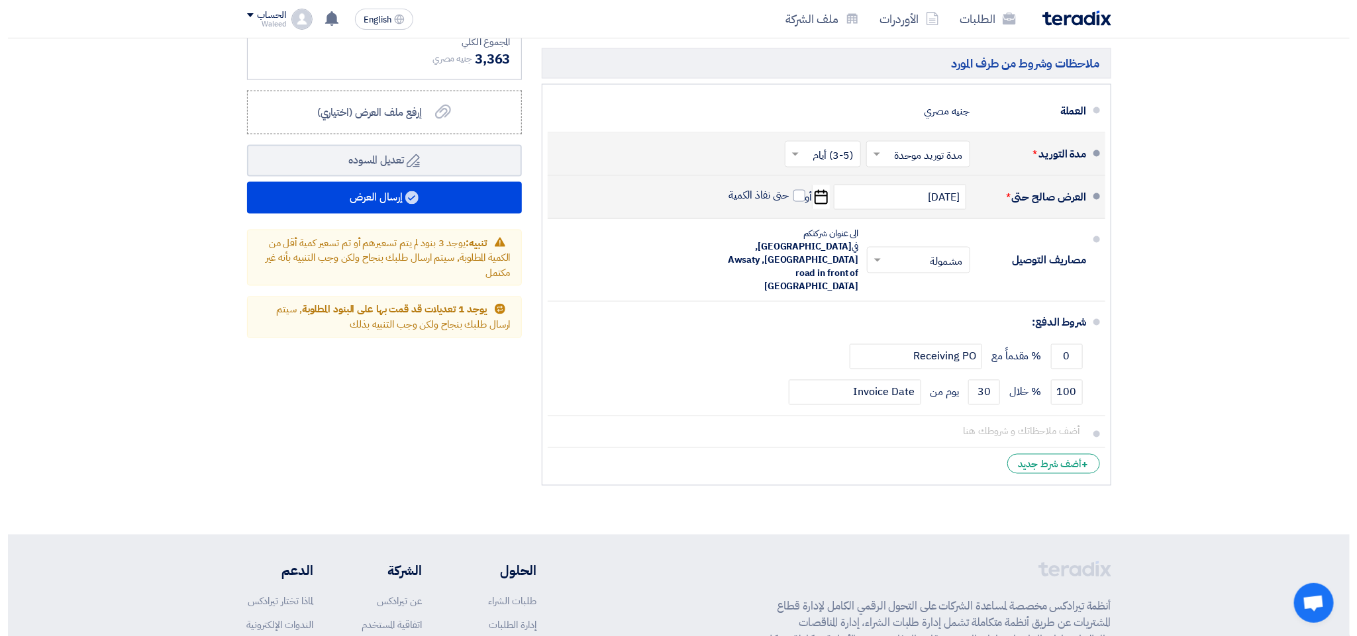
scroll to position [1051, 0]
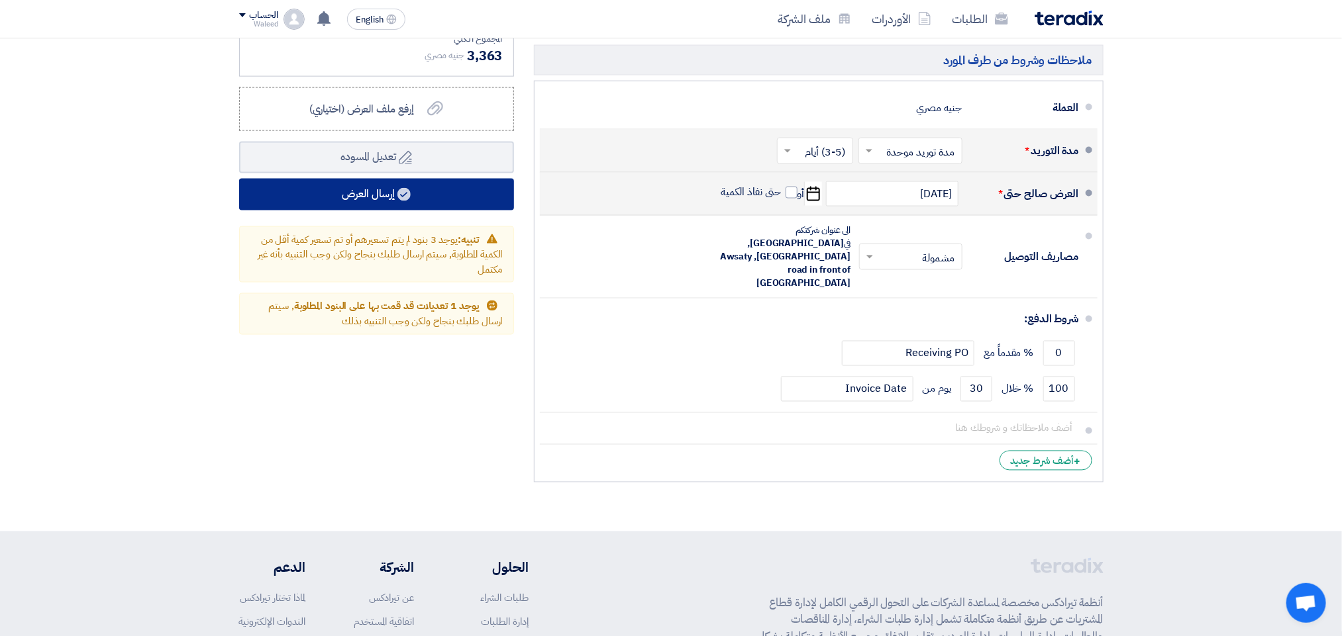
type input "200"
click at [360, 193] on button "إرسال العرض" at bounding box center [376, 195] width 275 height 32
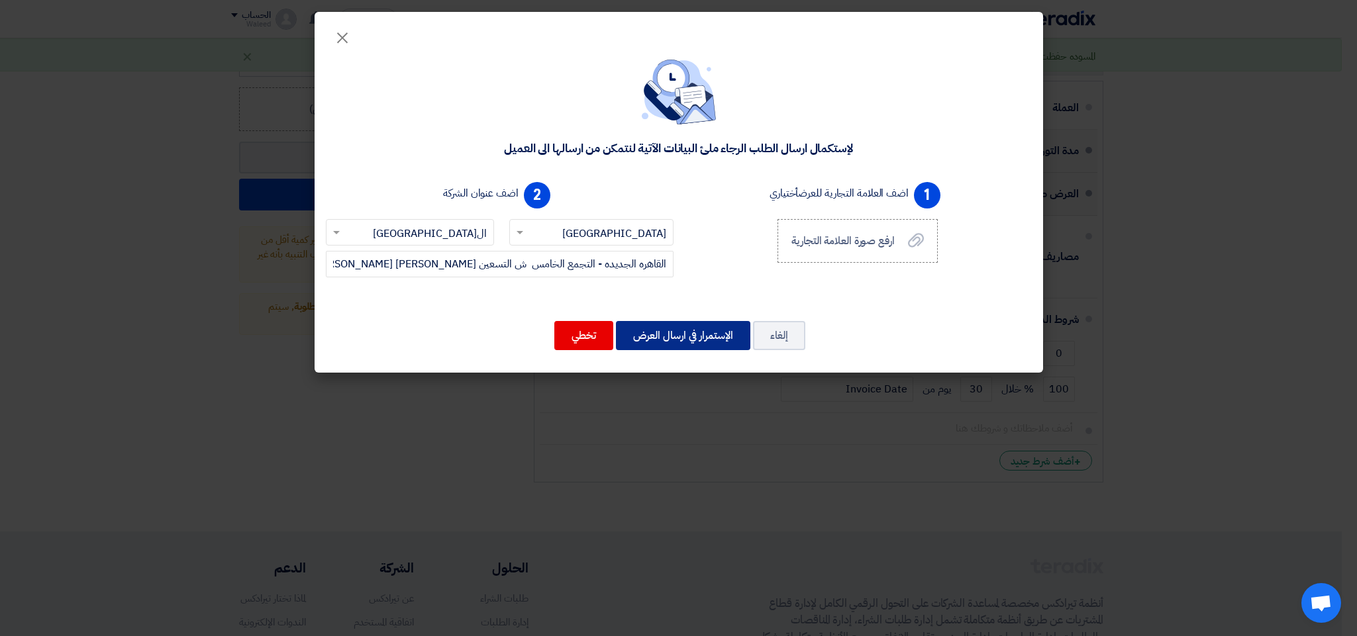
click at [684, 336] on button "الإستمرار في ارسال العرض" at bounding box center [683, 335] width 134 height 29
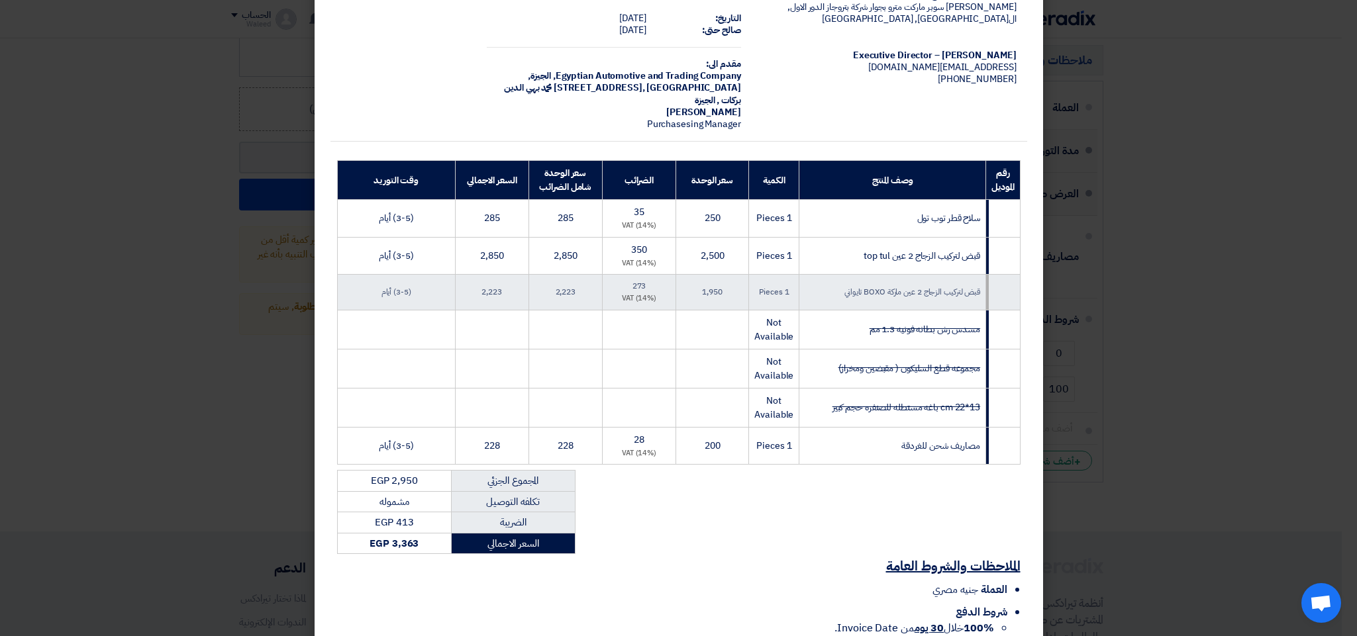
scroll to position [177, 0]
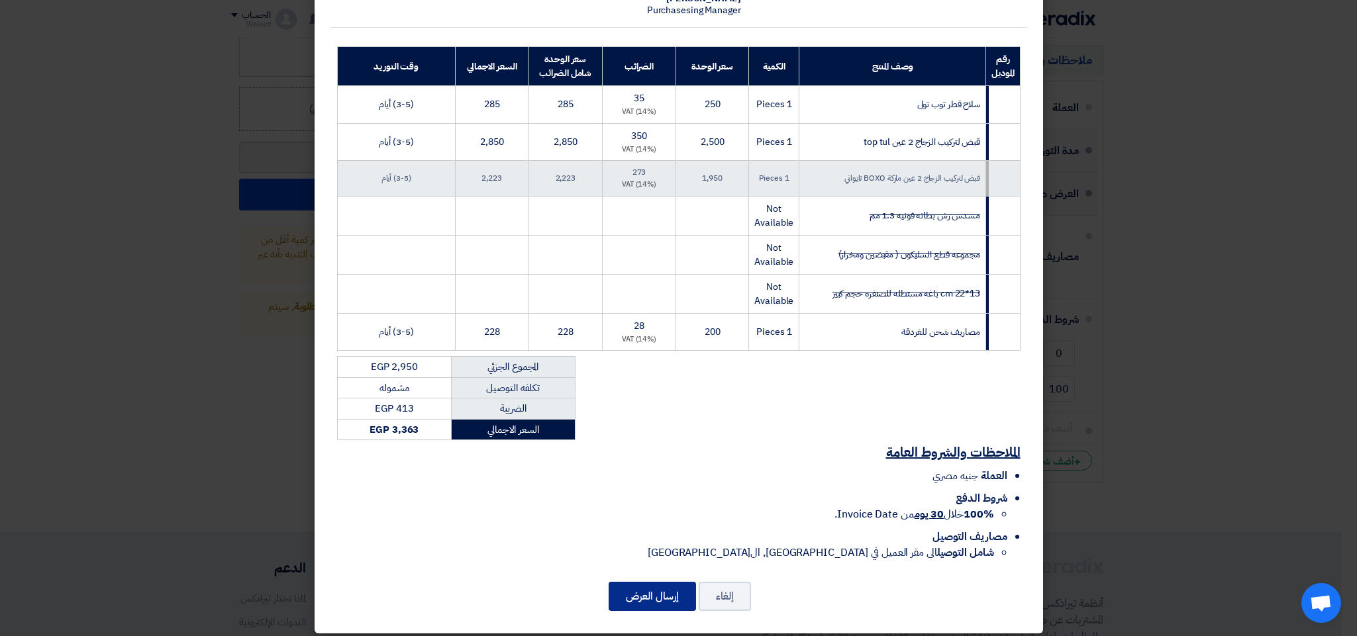
click at [652, 587] on button "إرسال العرض" at bounding box center [652, 596] width 87 height 29
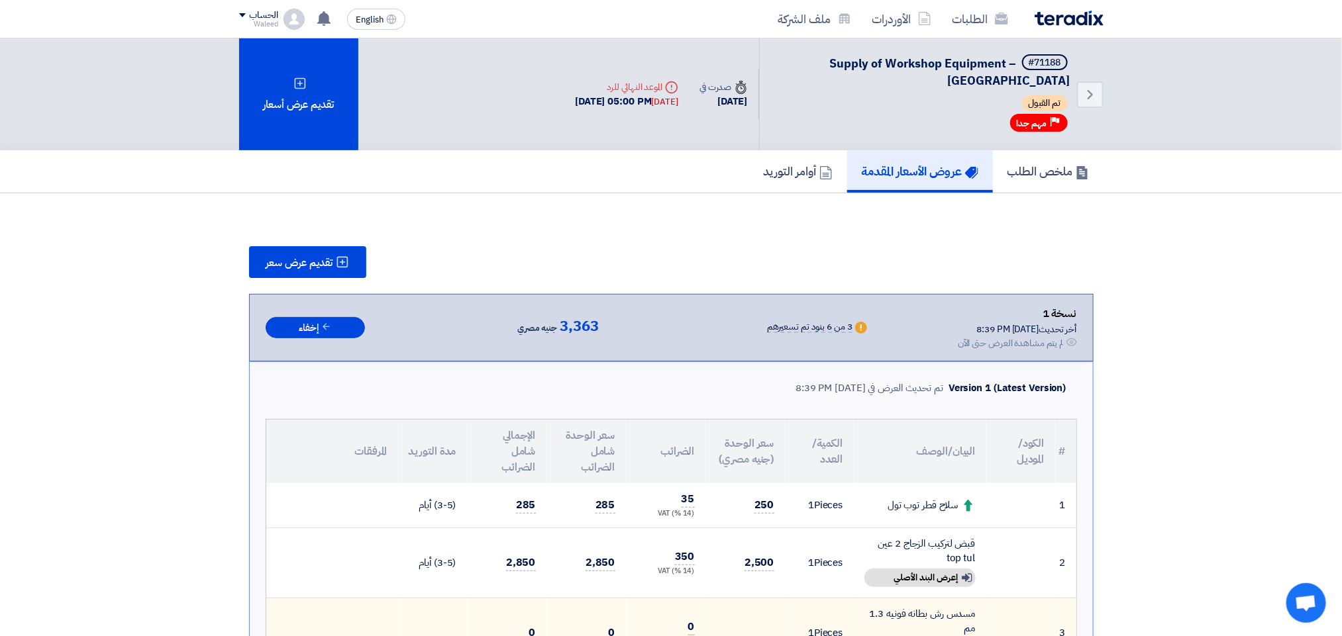
click at [911, 164] on h5 "عروض الأسعار المقدمة" at bounding box center [920, 171] width 117 height 15
click at [964, 18] on link "الطلبات" at bounding box center [980, 18] width 77 height 31
